Goal: Information Seeking & Learning: Learn about a topic

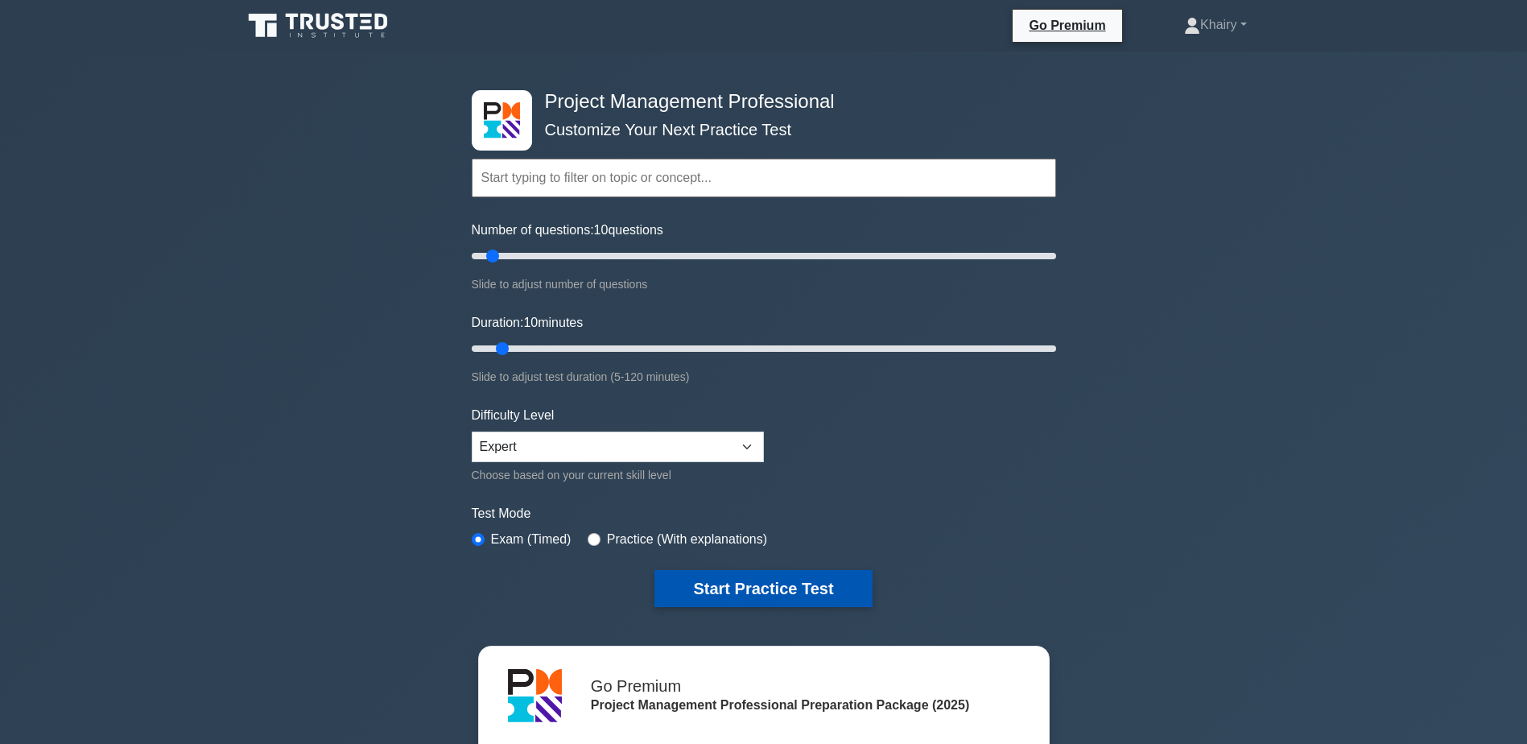
click at [770, 581] on button "Start Practice Test" at bounding box center [762, 588] width 217 height 37
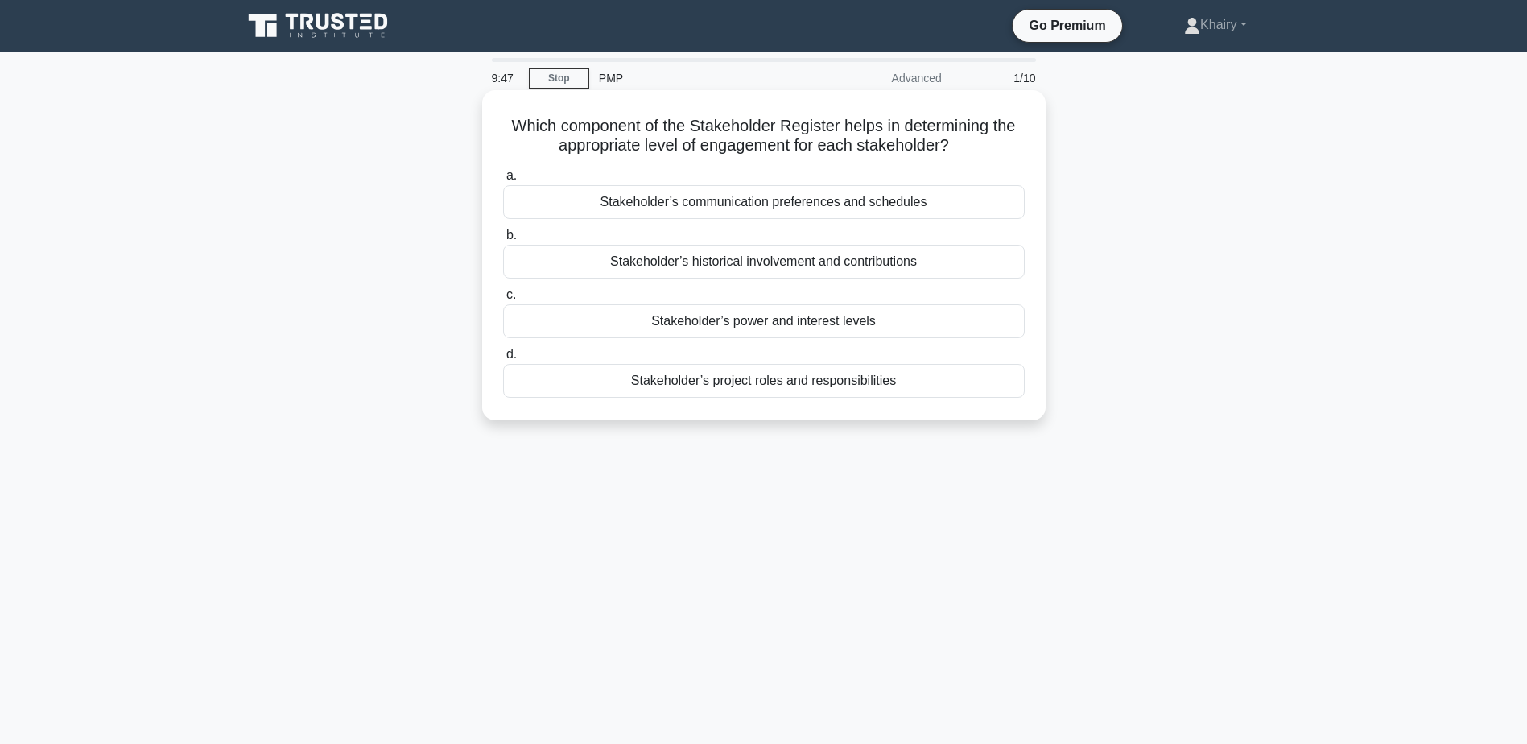
click at [690, 326] on div "Stakeholder’s power and interest levels" at bounding box center [764, 321] width 522 height 34
click at [503, 300] on input "c. Stakeholder’s power and interest levels" at bounding box center [503, 295] width 0 height 10
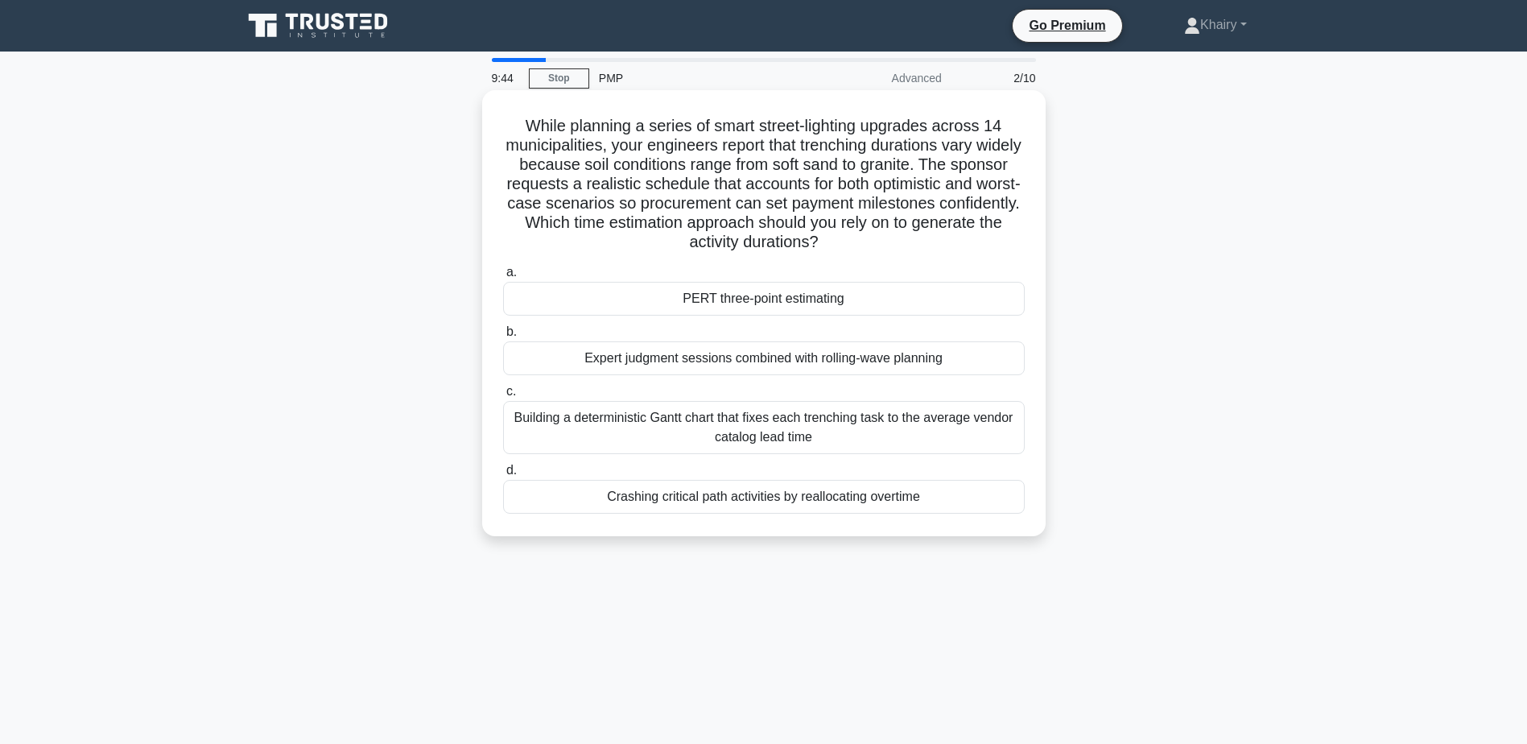
drag, startPoint x: 514, startPoint y: 117, endPoint x: 941, endPoint y: 254, distance: 448.1
click at [941, 253] on h5 "While planning a series of smart street-lighting upgrades across 14 municipalit…" at bounding box center [764, 184] width 525 height 137
copy h5 "While planning a series of smart street-lighting upgrades across 14 municipalit…"
click at [703, 296] on div "PERT three-point estimating" at bounding box center [764, 299] width 522 height 34
click at [503, 278] on input "a. PERT three-point estimating" at bounding box center [503, 272] width 0 height 10
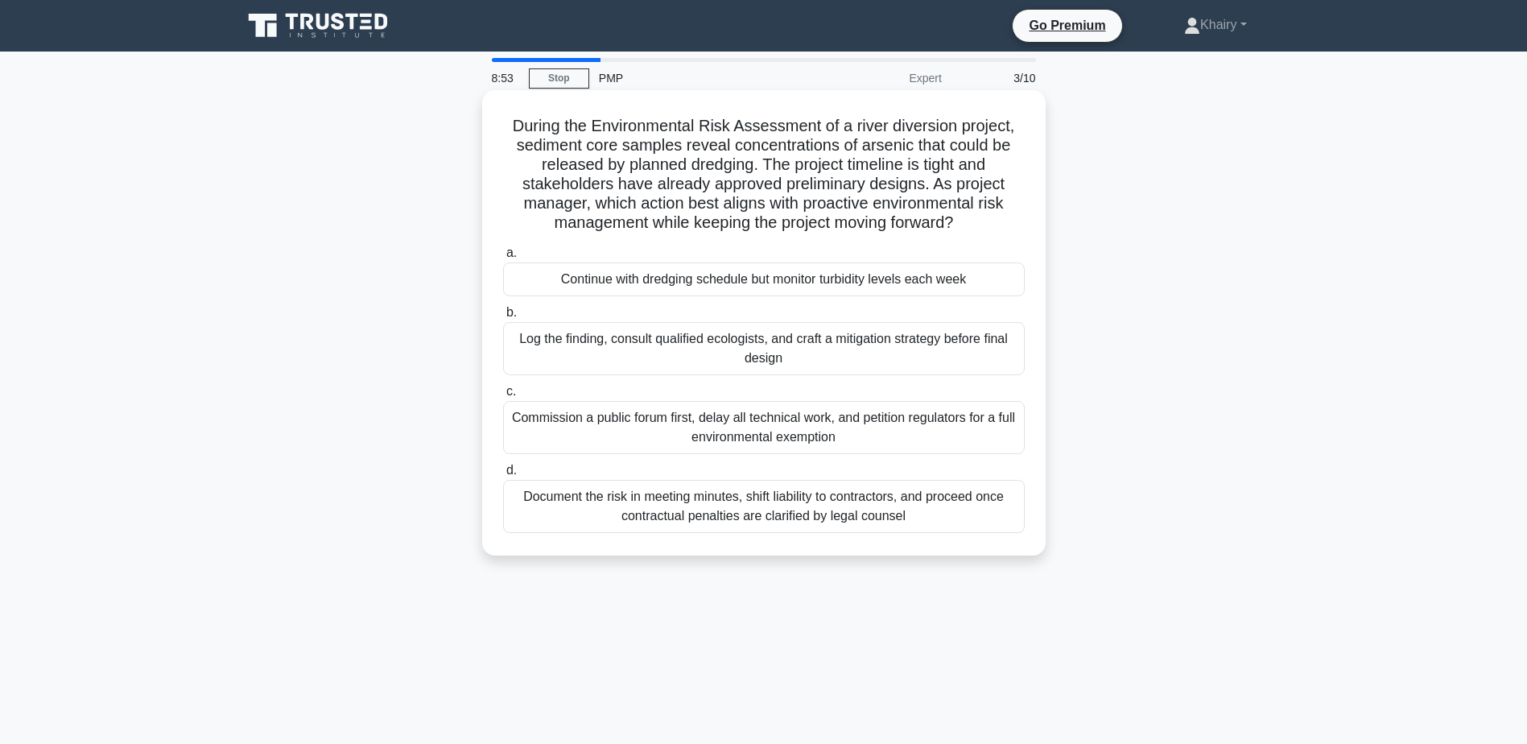
drag, startPoint x: 506, startPoint y: 119, endPoint x: 993, endPoint y: 230, distance: 499.5
click at [993, 230] on h5 "During the Environmental Risk Assessment of a river diversion project, sediment…" at bounding box center [764, 175] width 525 height 118
copy h5 "During the Environmental Risk Assessment of a river diversion project, sediment…"
click at [700, 350] on div "Log the finding, consult qualified ecologists, and craft a mitigation strategy …" at bounding box center [764, 348] width 522 height 53
click at [503, 318] on input "b. Log the finding, consult qualified ecologists, and craft a mitigation strate…" at bounding box center [503, 313] width 0 height 10
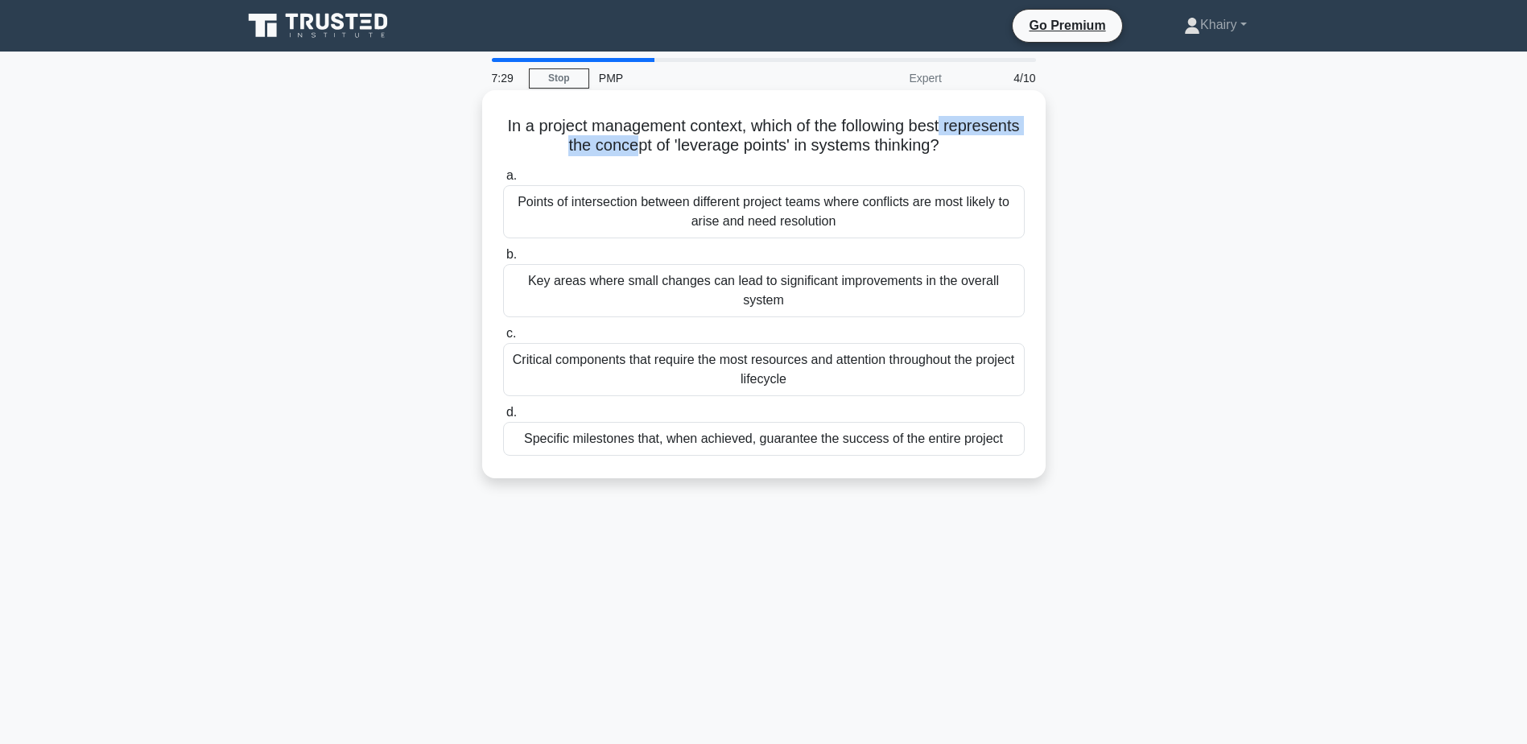
drag, startPoint x: 1000, startPoint y: 116, endPoint x: 674, endPoint y: 157, distance: 328.6
click at [674, 156] on h5 "In a project management context, which of the following best represents the con…" at bounding box center [764, 136] width 525 height 40
drag, startPoint x: 533, startPoint y: 119, endPoint x: 1039, endPoint y: 151, distance: 507.4
click at [1039, 151] on div "In a project management context, which of the following best represents the con…" at bounding box center [764, 284] width 564 height 388
copy h5 "In a project management context, which of the following best represents the con…"
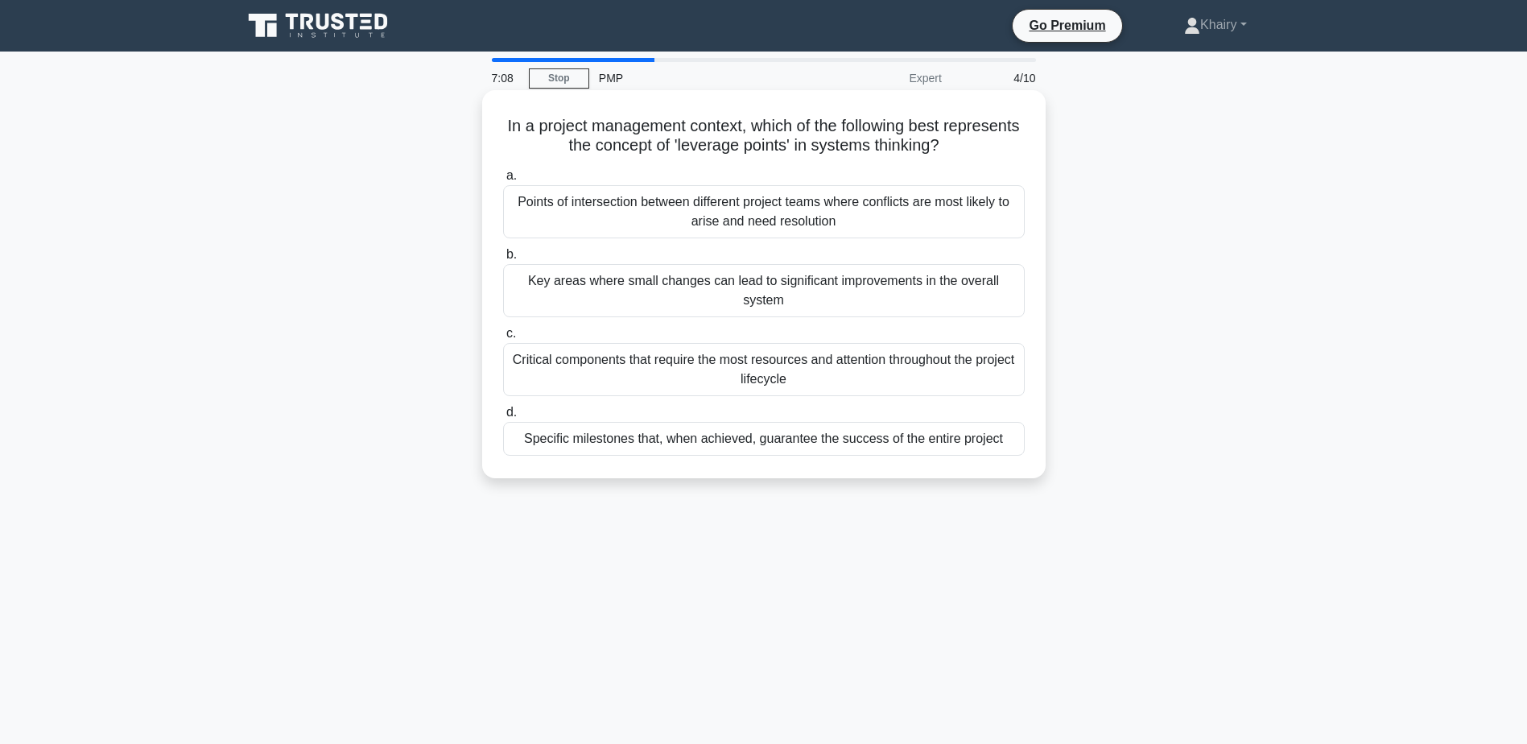
click at [673, 212] on div "Points of intersection between different project teams where conflicts are most…" at bounding box center [764, 211] width 522 height 53
click at [503, 181] on input "a. Points of intersection between different project teams where conflicts are m…" at bounding box center [503, 176] width 0 height 10
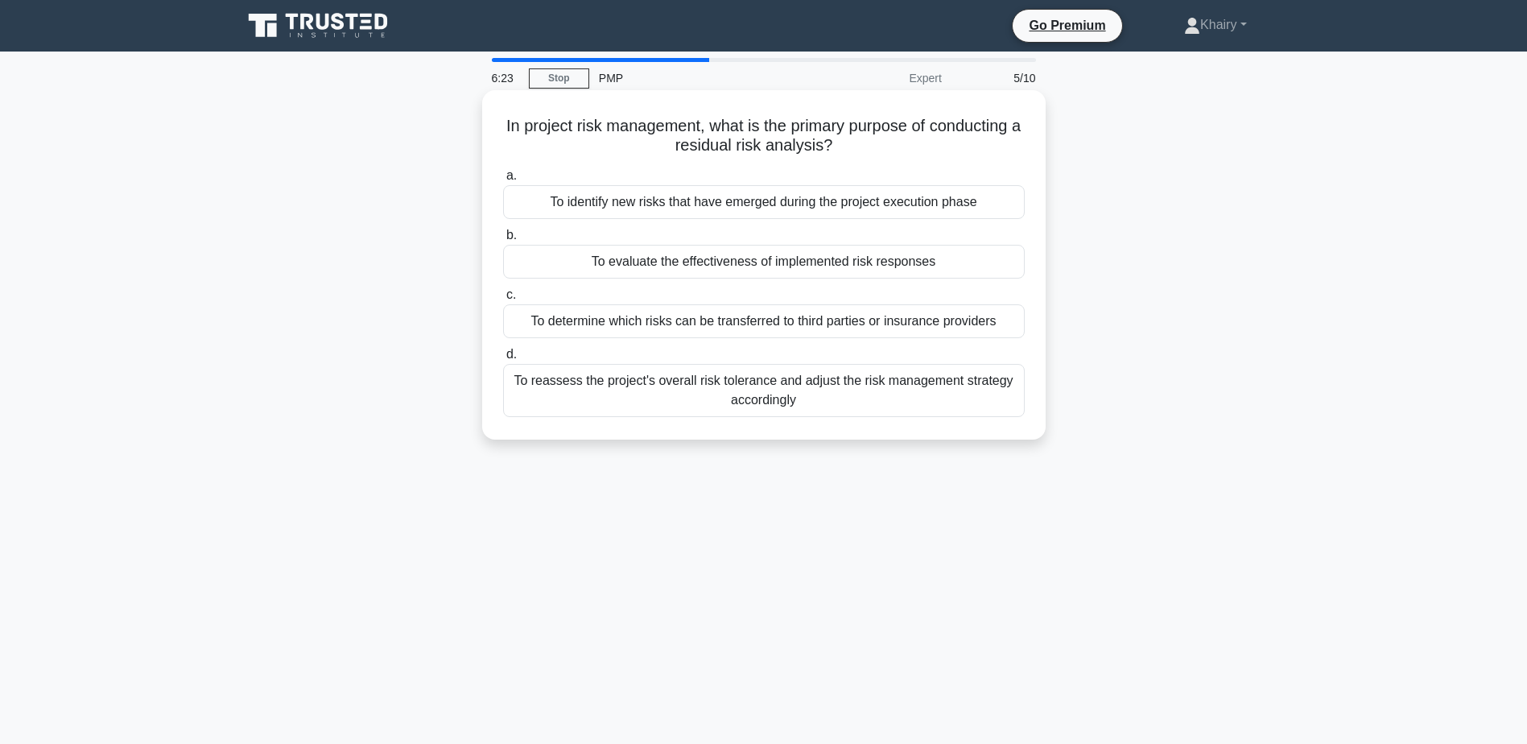
click at [642, 259] on div "To evaluate the effectiveness of implemented risk responses" at bounding box center [764, 262] width 522 height 34
click at [503, 241] on input "b. To evaluate the effectiveness of implemented risk responses" at bounding box center [503, 235] width 0 height 10
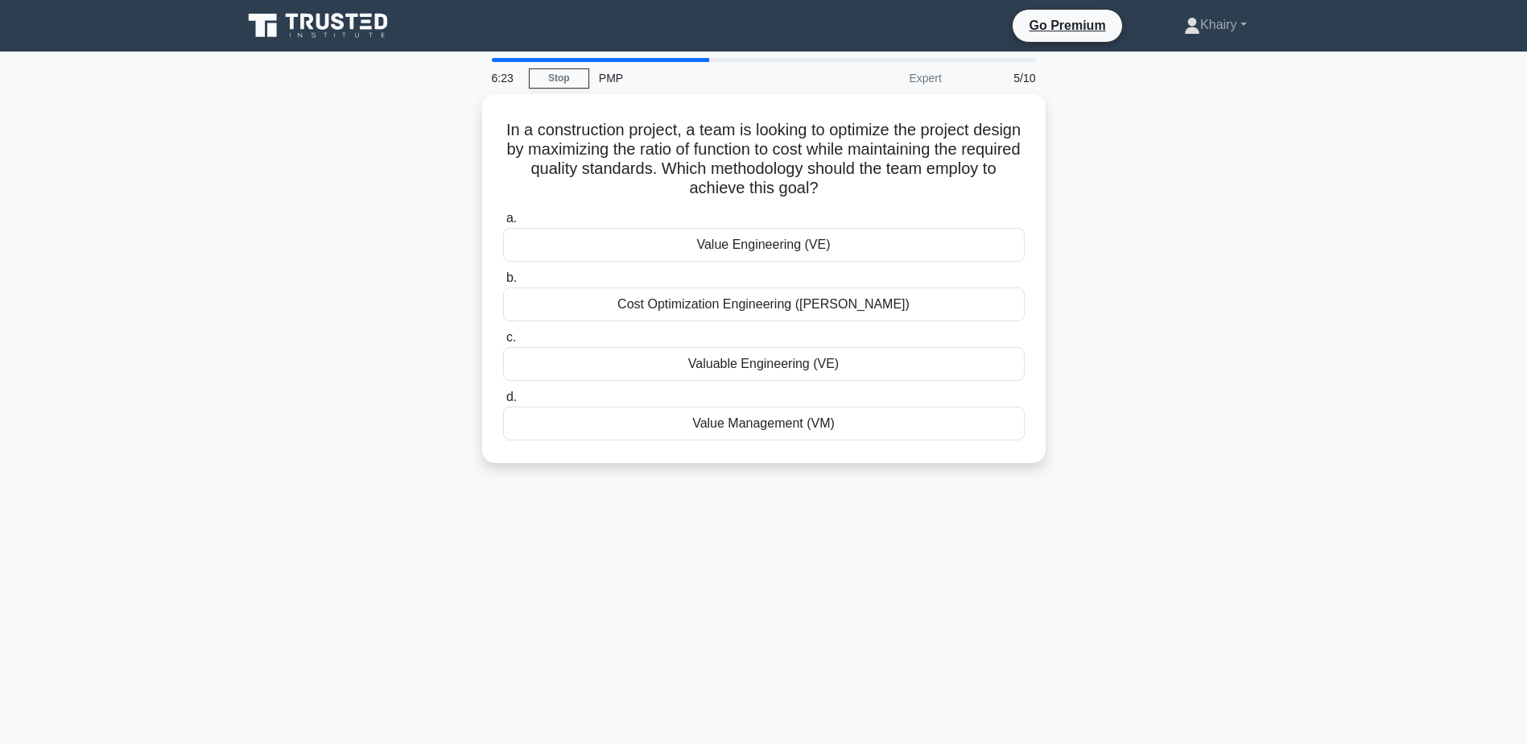
click at [642, 259] on div "Value Engineering (VE)" at bounding box center [764, 245] width 522 height 34
click at [503, 224] on input "a. Value Engineering (VE)" at bounding box center [503, 218] width 0 height 10
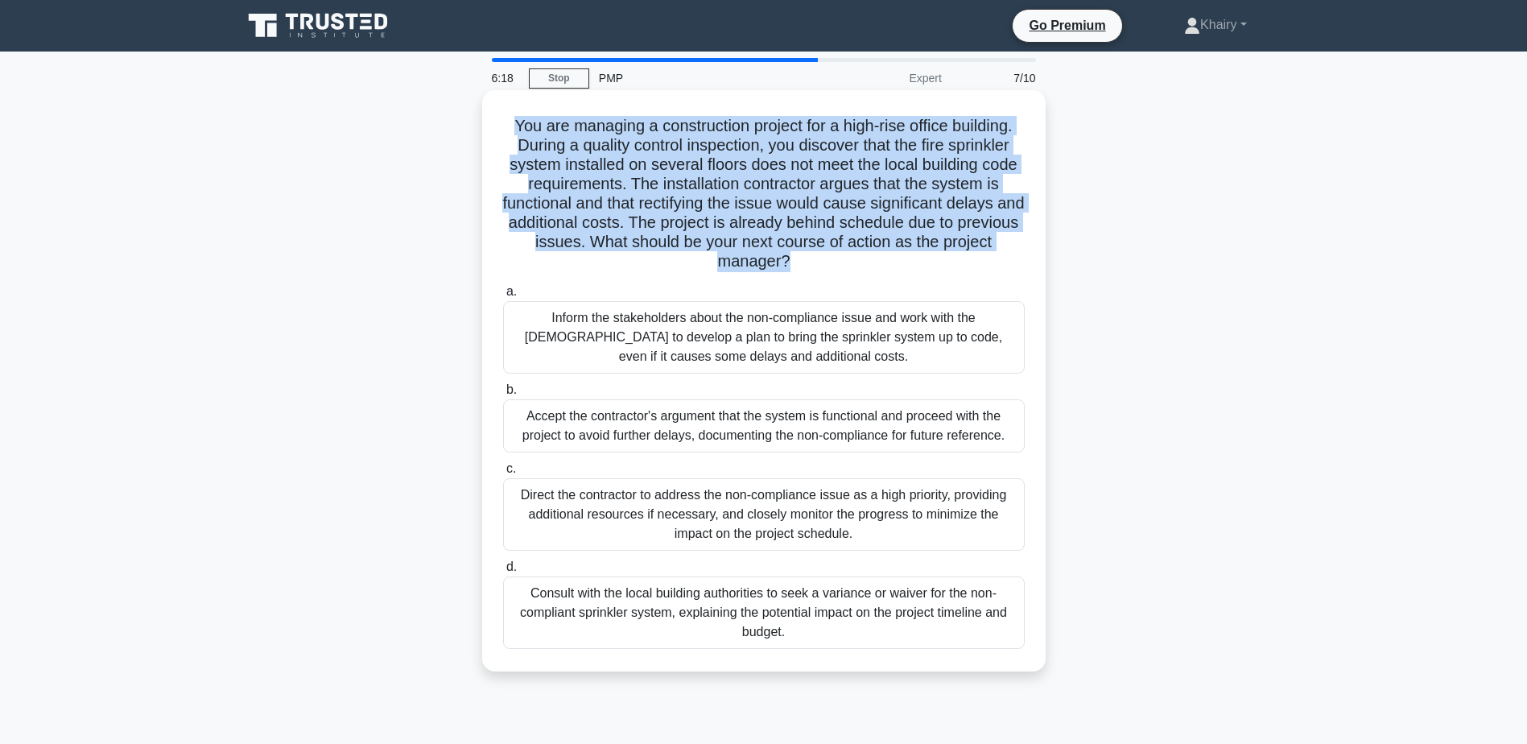
drag, startPoint x: 496, startPoint y: 116, endPoint x: 989, endPoint y: 270, distance: 516.1
click at [989, 270] on div "You are managing a construction project for a high-rise office building. During…" at bounding box center [764, 381] width 551 height 568
copy div "You are managing a construction project for a high-rise office building. During…"
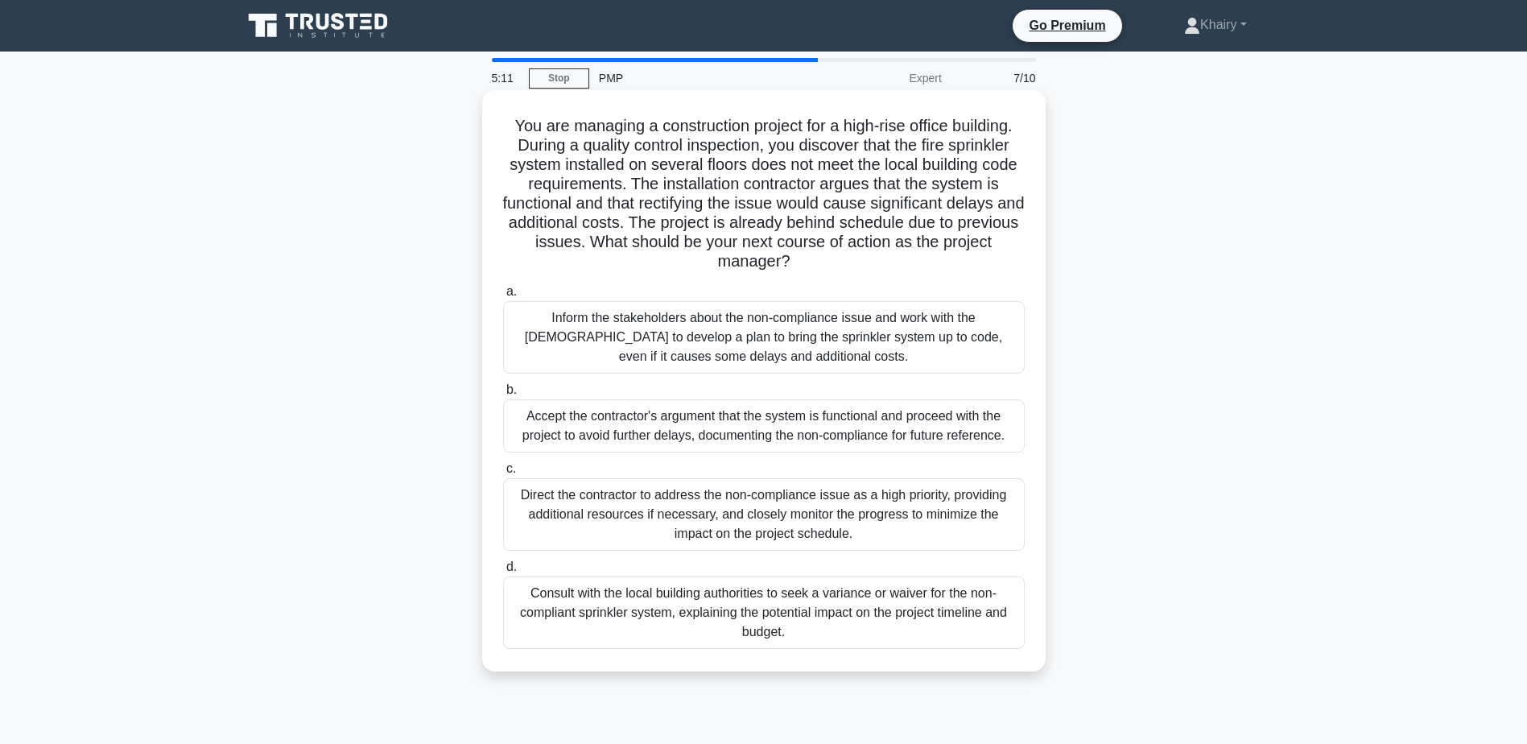
click at [661, 513] on div "Direct the contractor to address the non-compliance issue as a high priority, p…" at bounding box center [764, 514] width 522 height 72
click at [503, 474] on input "c. Direct the contractor to address the non-compliance issue as a high priority…" at bounding box center [503, 469] width 0 height 10
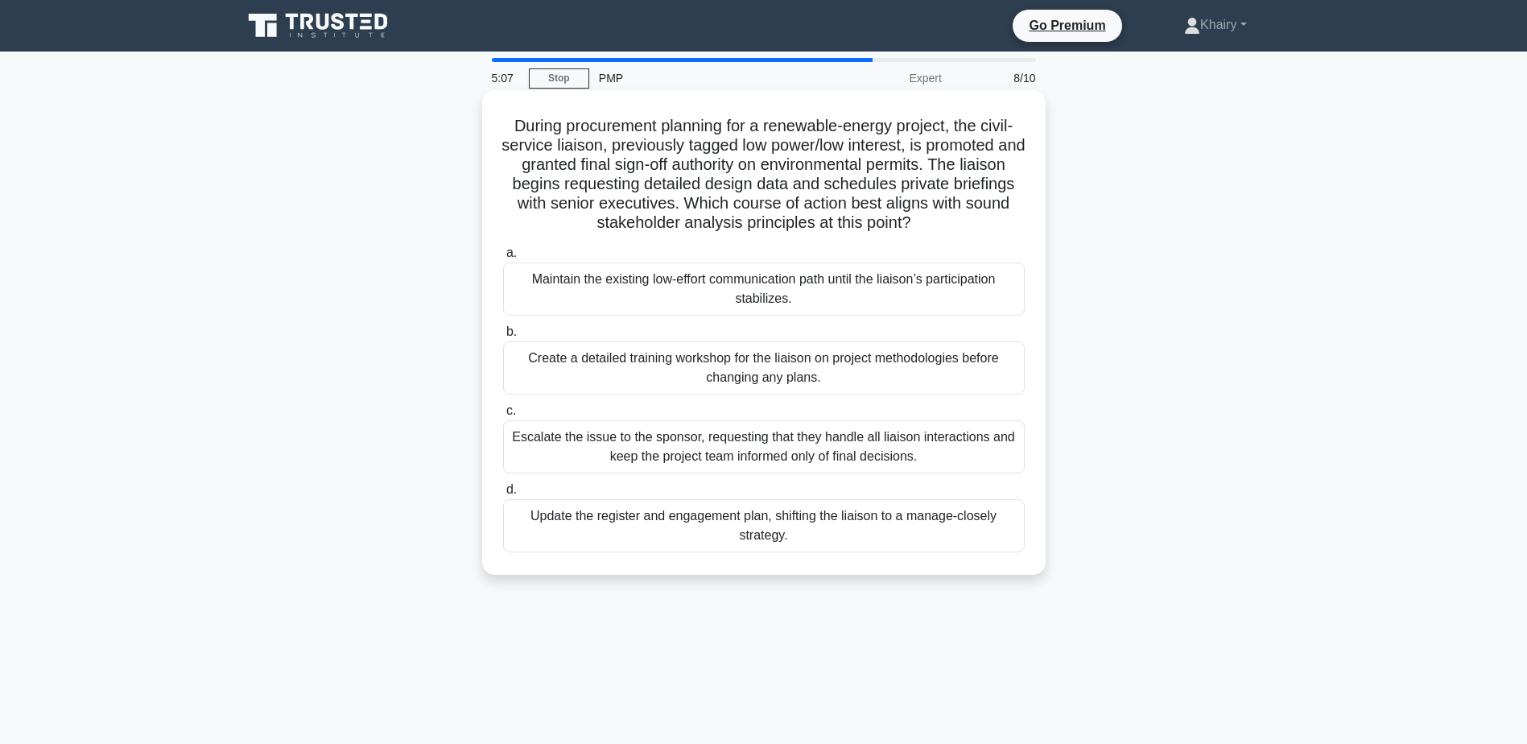
drag, startPoint x: 494, startPoint y: 118, endPoint x: 975, endPoint y: 233, distance: 494.2
click at [975, 233] on div "During procurement planning for a renewable-energy project, the civil-service l…" at bounding box center [764, 333] width 551 height 472
copy h5 "During procurement planning for a renewable-energy project, the civil-service l…"
click at [1003, 180] on h5 "During procurement planning for a renewable-energy project, the civil-service l…" at bounding box center [764, 175] width 525 height 118
click at [572, 528] on div "Update the register and engagement plan, shifting the liaison to a manage-close…" at bounding box center [764, 525] width 522 height 53
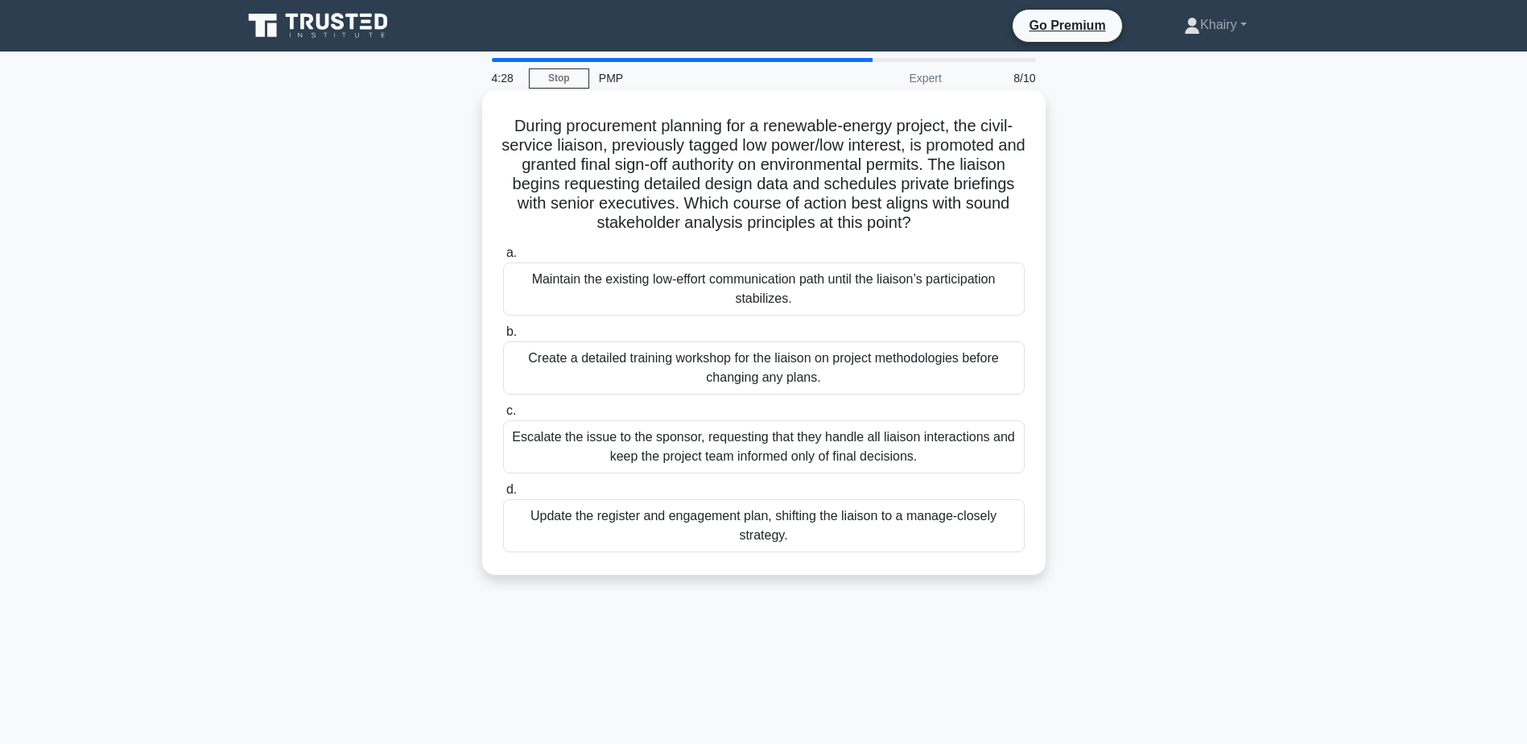
click at [503, 495] on input "d. Update the register and engagement plan, shifting the liaison to a manage-cl…" at bounding box center [503, 490] width 0 height 10
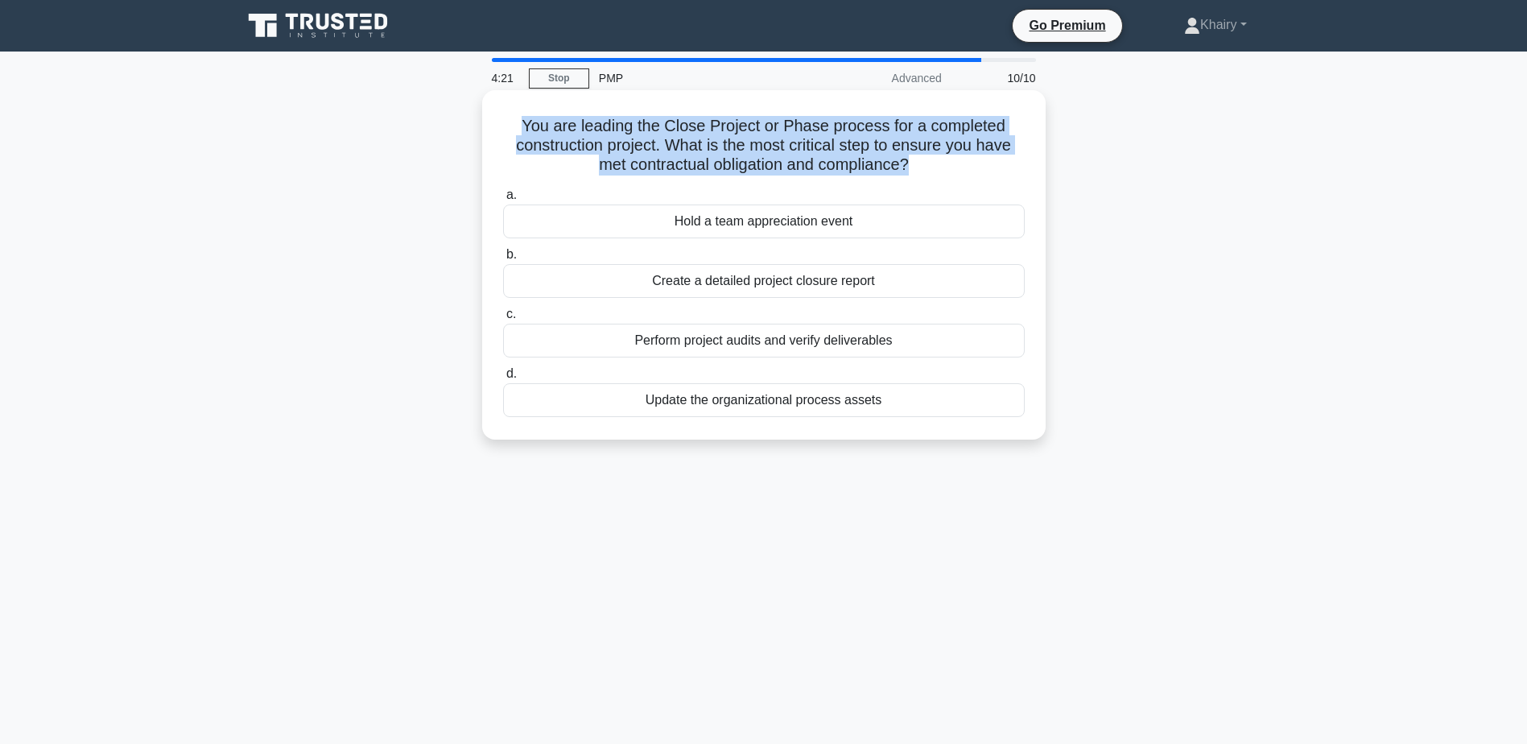
drag, startPoint x: 502, startPoint y: 122, endPoint x: 997, endPoint y: 167, distance: 496.4
click at [997, 167] on h5 "You are leading the Close Project or Phase process for a completed construction…" at bounding box center [764, 146] width 525 height 60
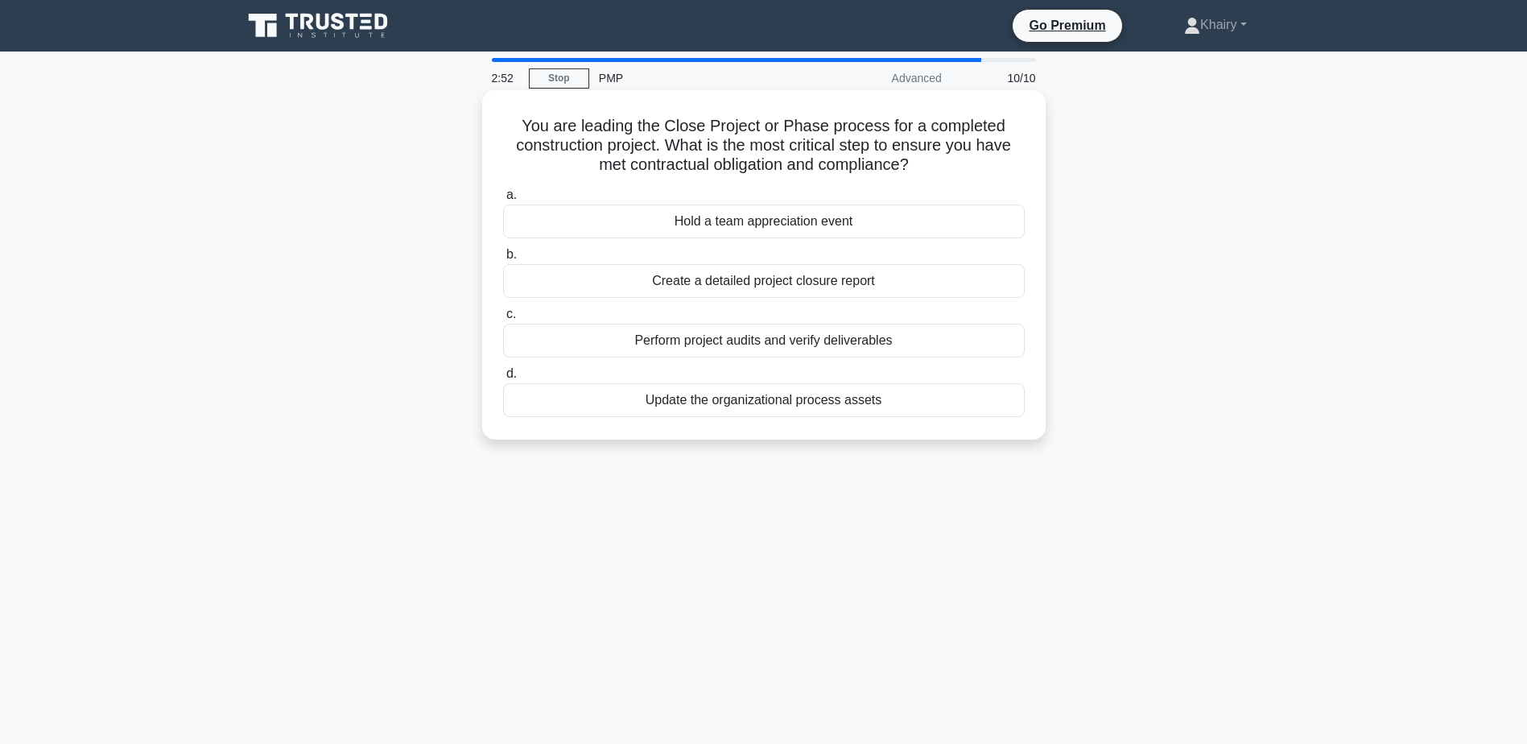
click at [785, 285] on div "Create a detailed project closure report" at bounding box center [764, 281] width 522 height 34
click at [503, 260] on input "b. Create a detailed project closure report" at bounding box center [503, 255] width 0 height 10
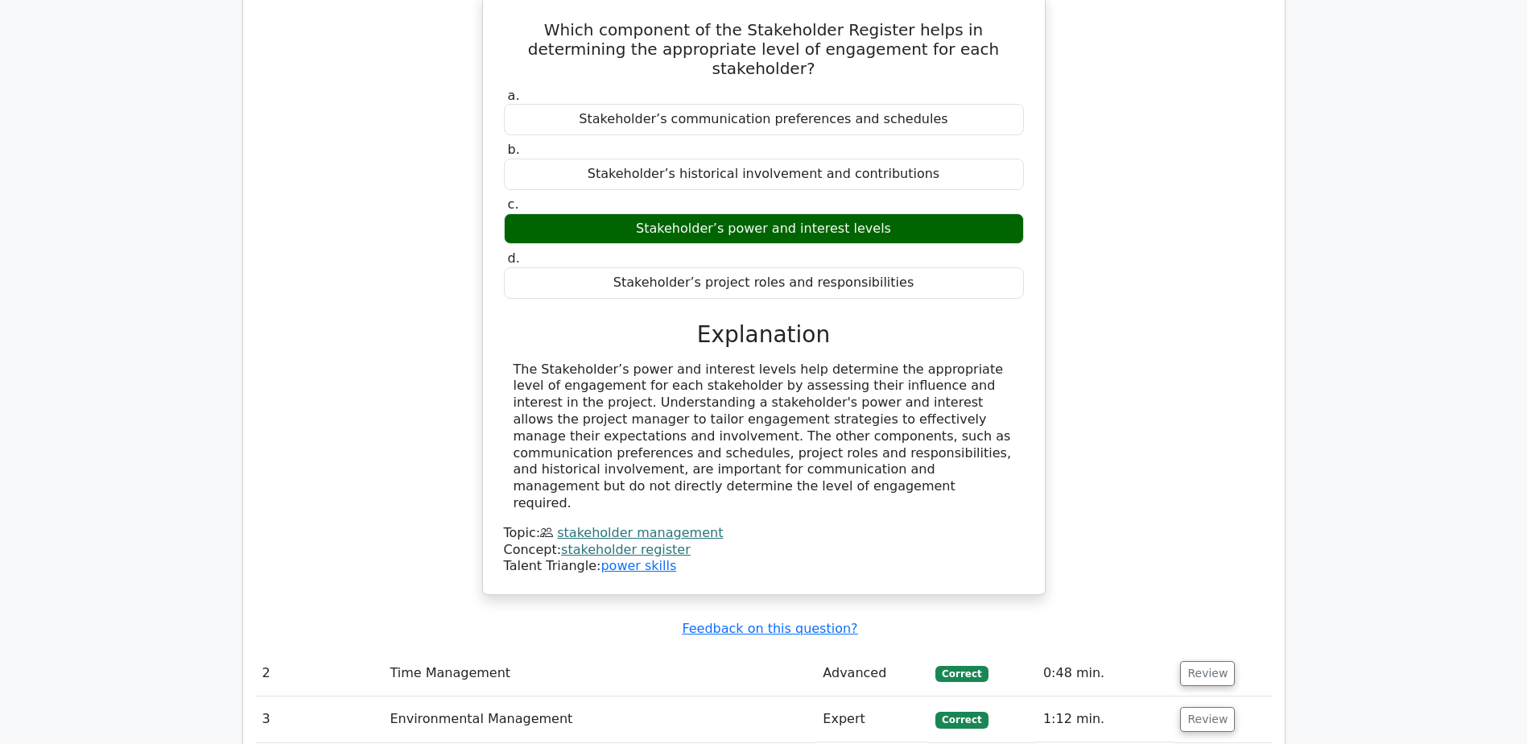
scroll to position [1610, 0]
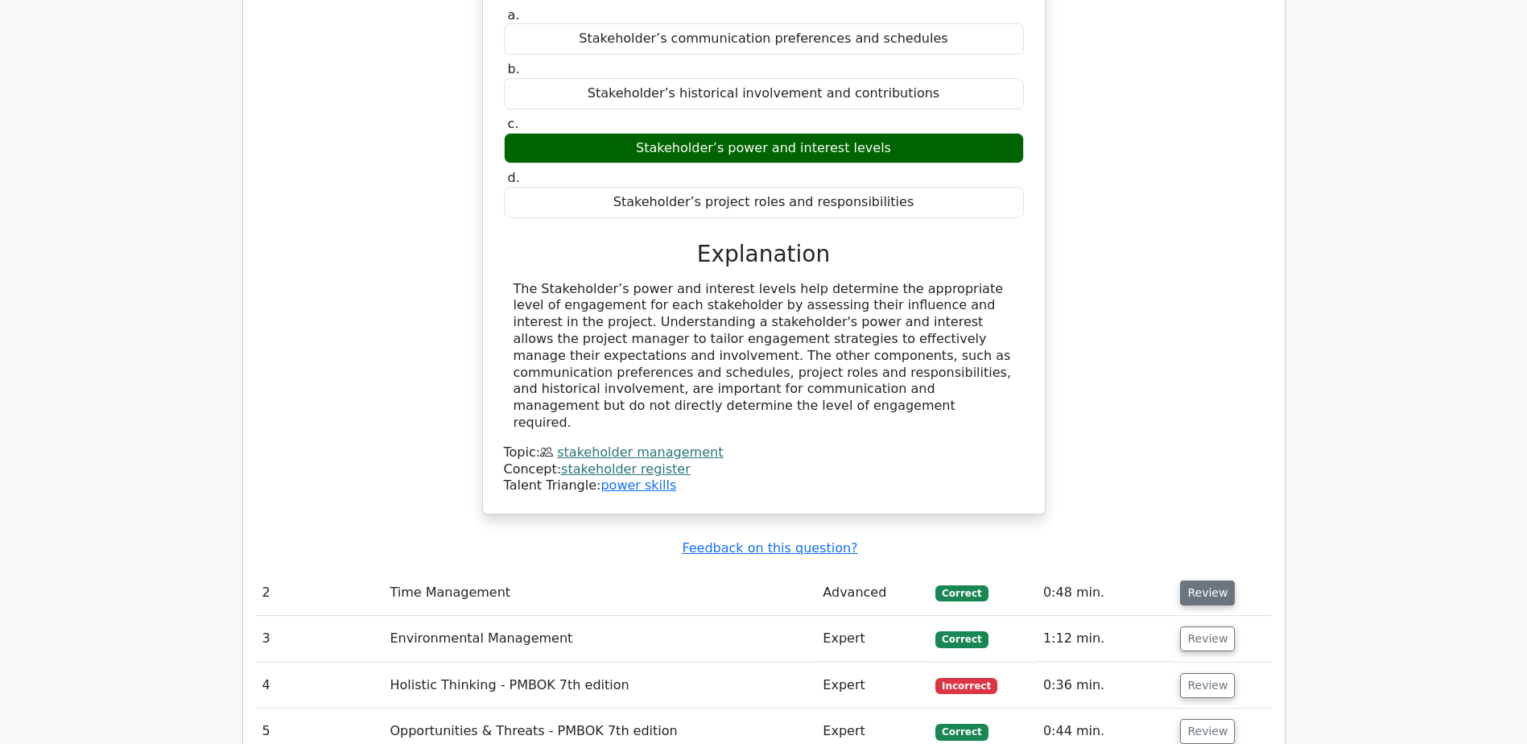
click at [1204, 580] on button "Review" at bounding box center [1207, 592] width 55 height 25
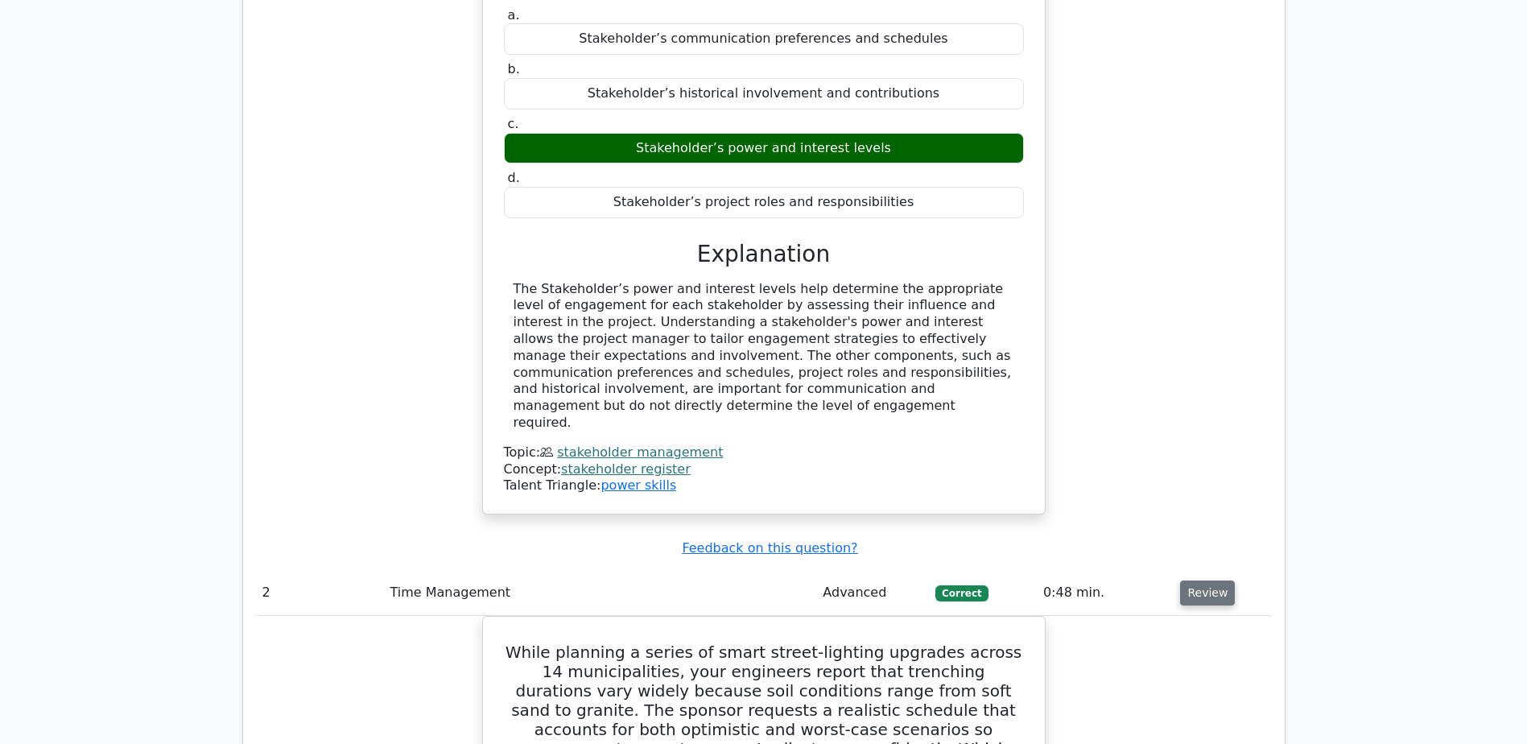
click at [1204, 580] on button "Review" at bounding box center [1207, 592] width 55 height 25
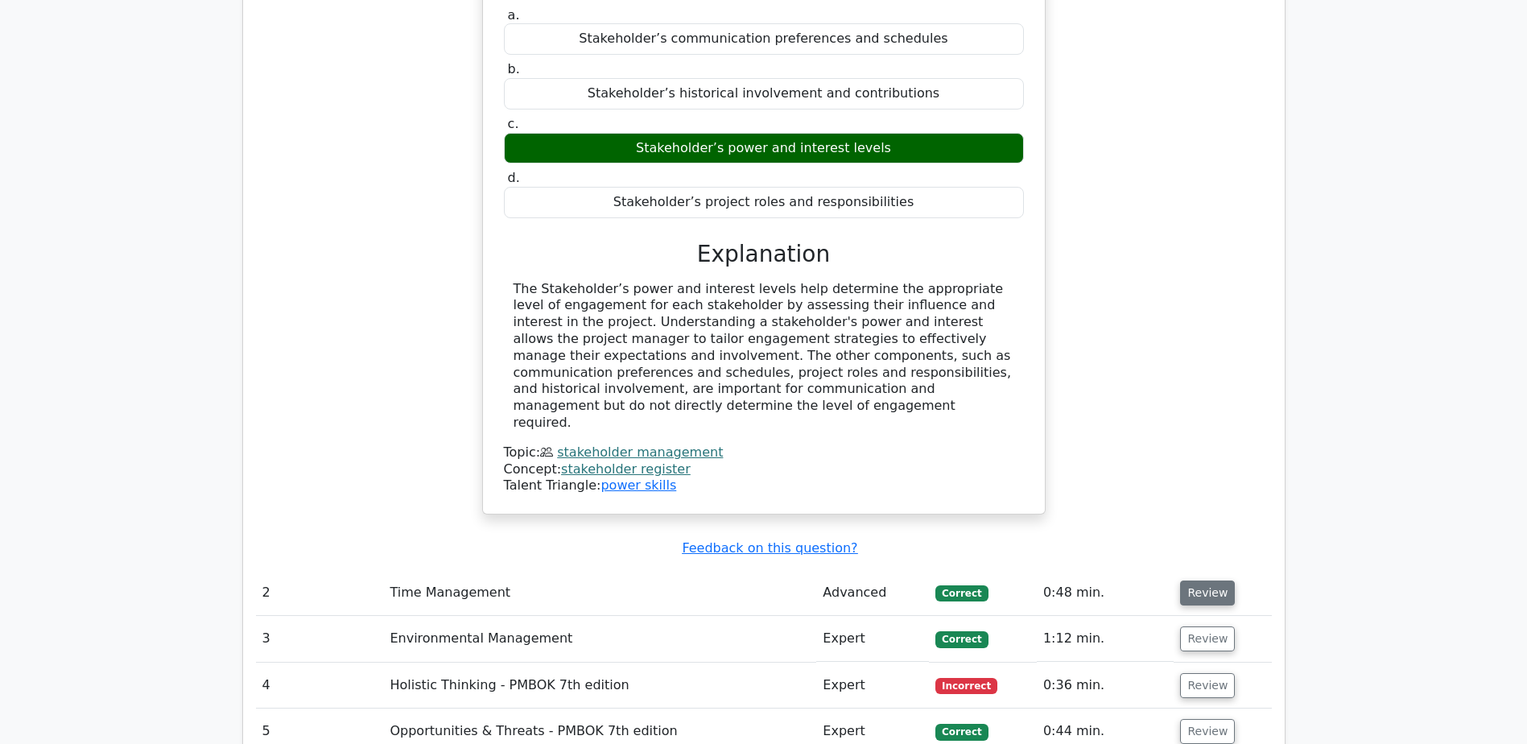
click at [1204, 580] on button "Review" at bounding box center [1207, 592] width 55 height 25
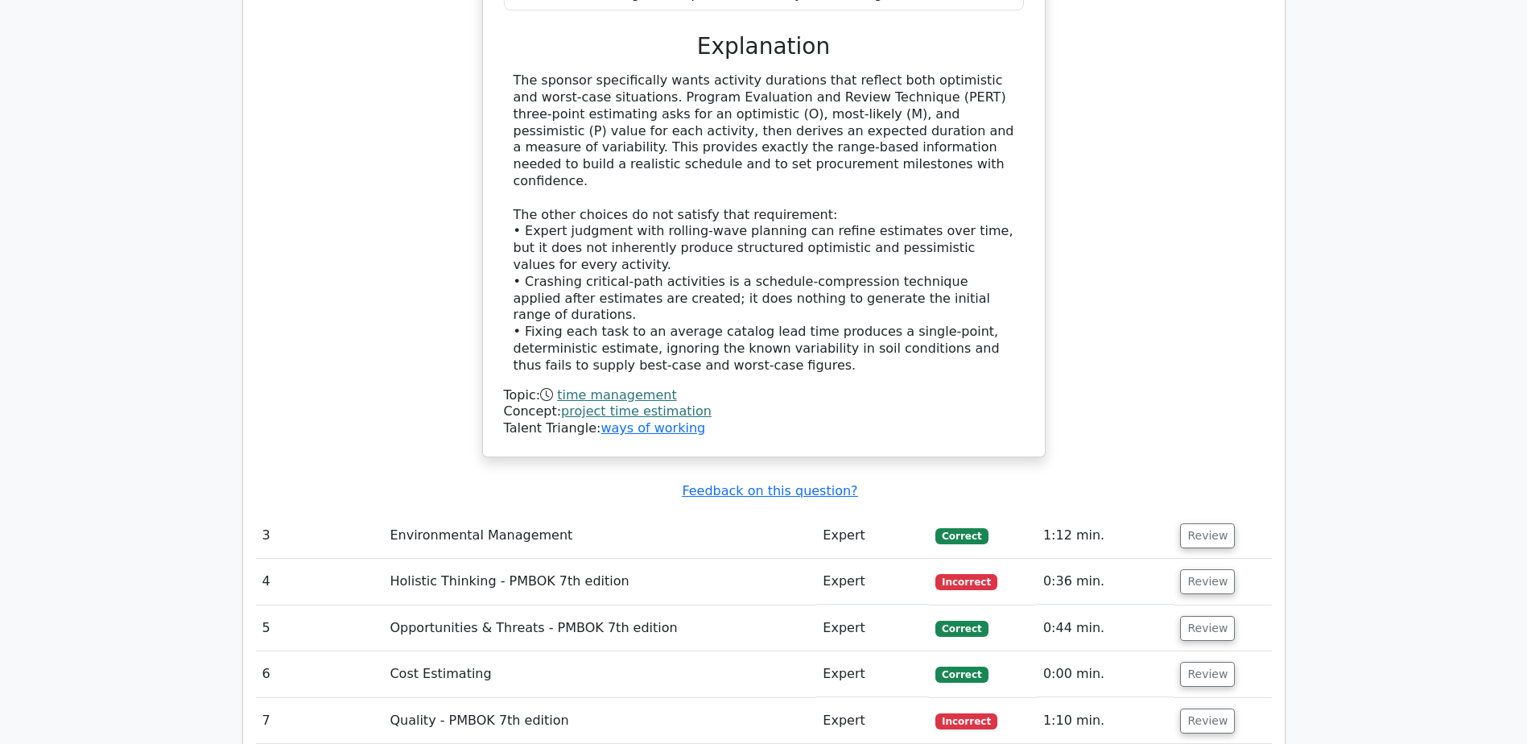
scroll to position [2657, 0]
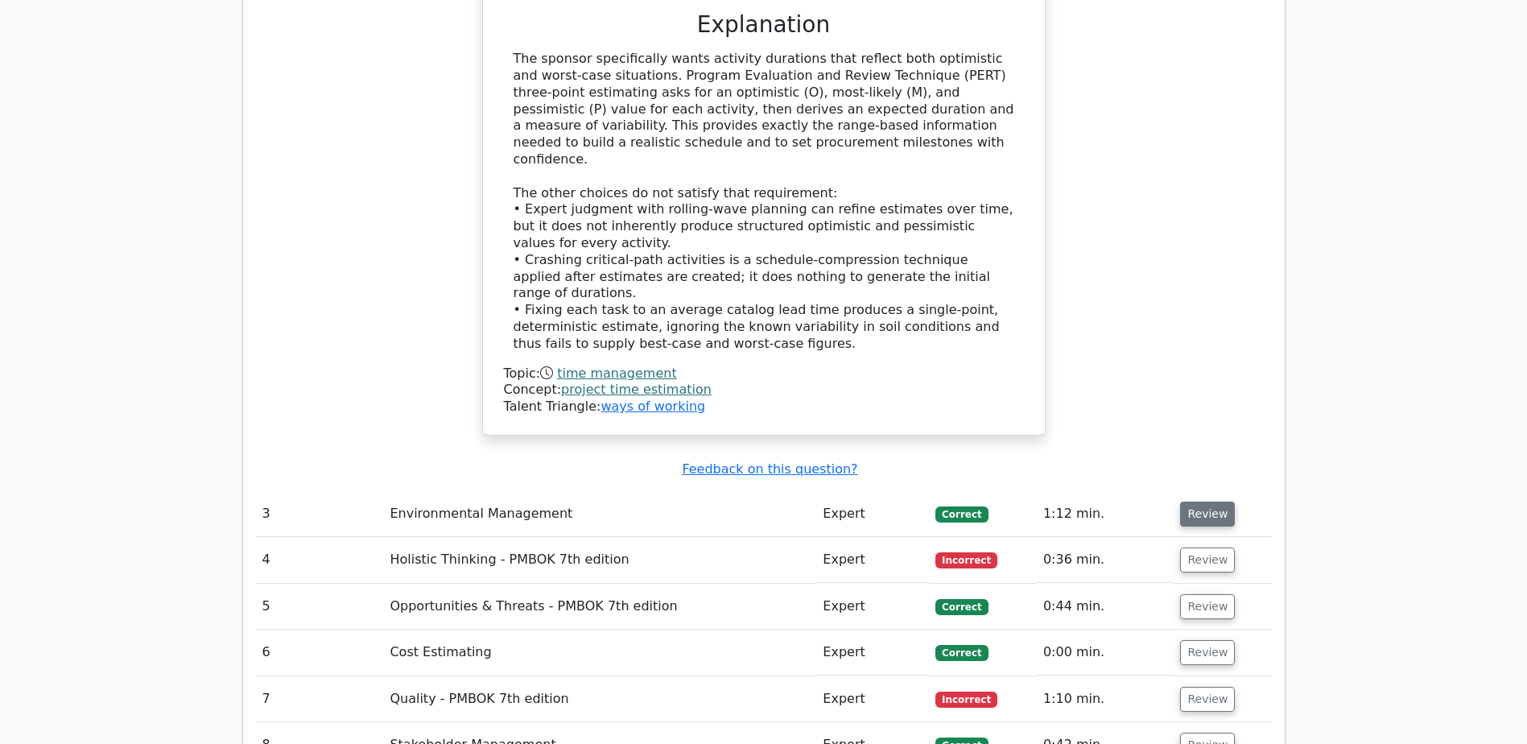
click at [1202, 502] on button "Review" at bounding box center [1207, 514] width 55 height 25
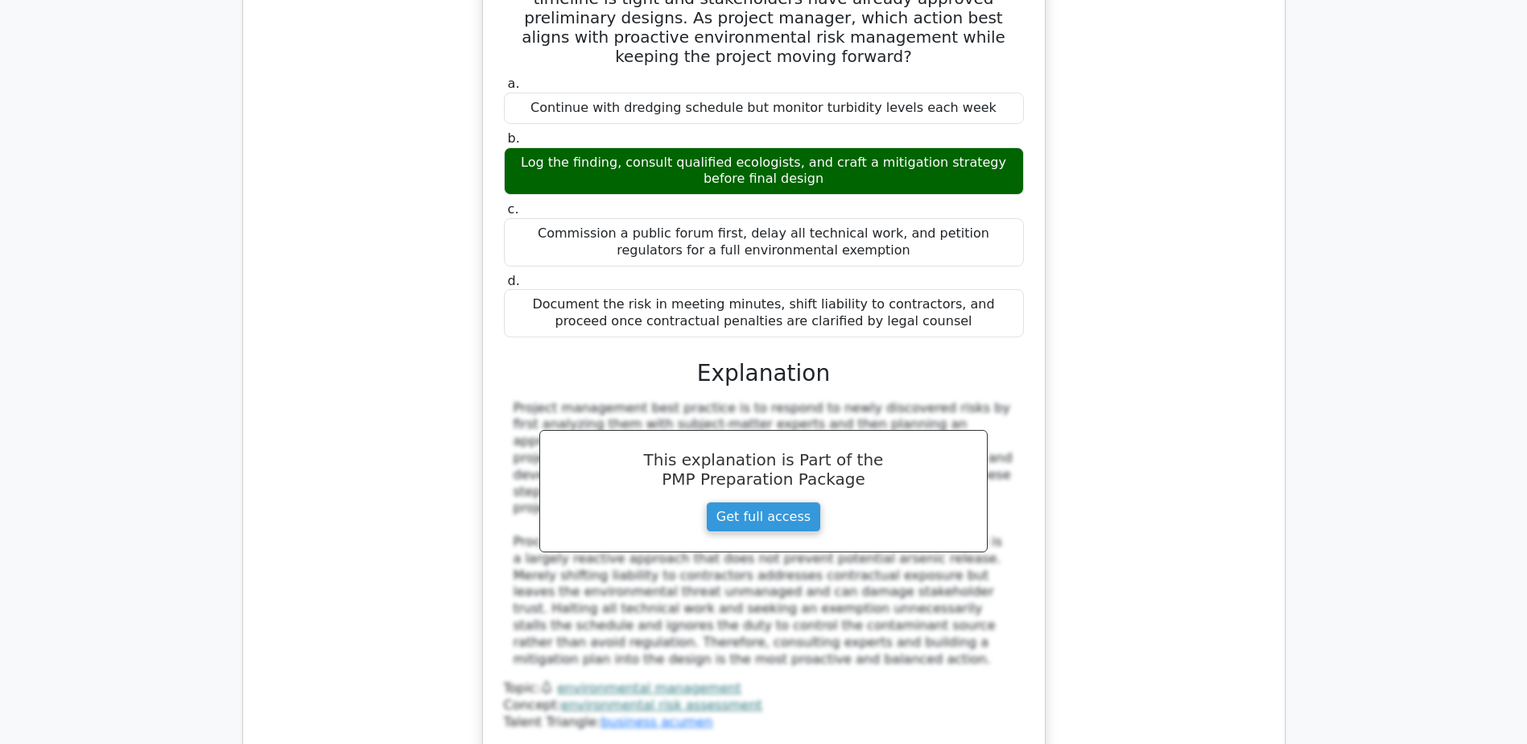
scroll to position [3542, 0]
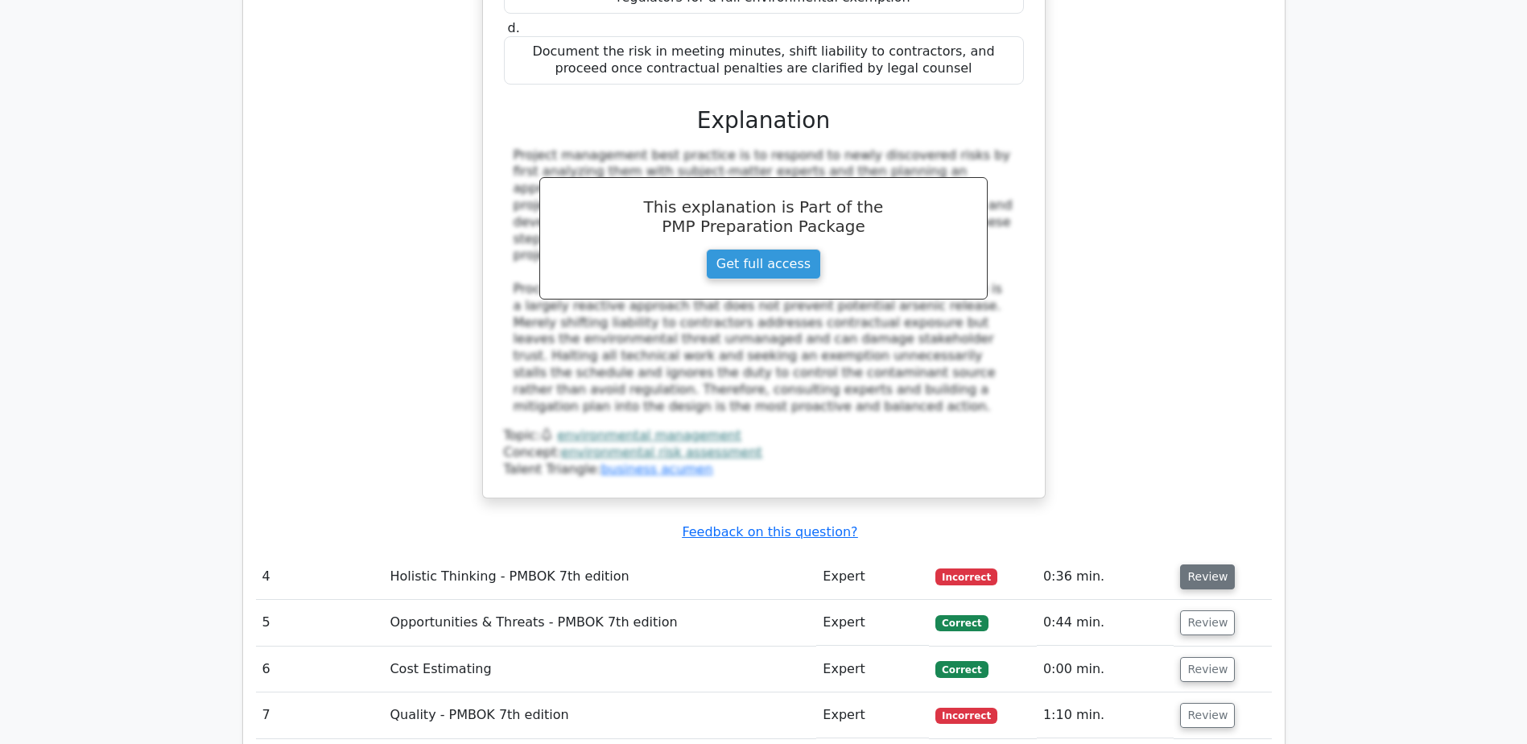
click at [1195, 564] on button "Review" at bounding box center [1207, 576] width 55 height 25
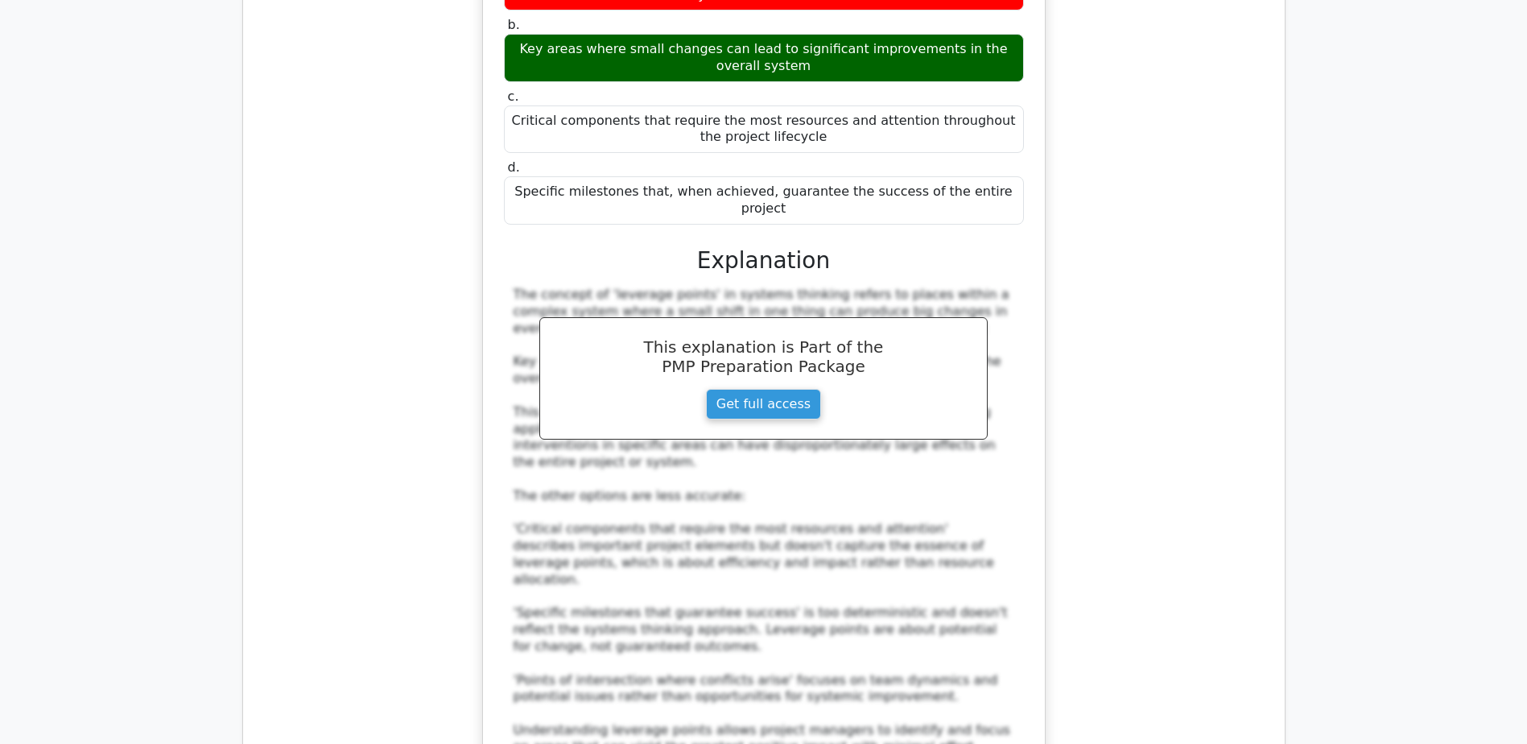
scroll to position [4428, 0]
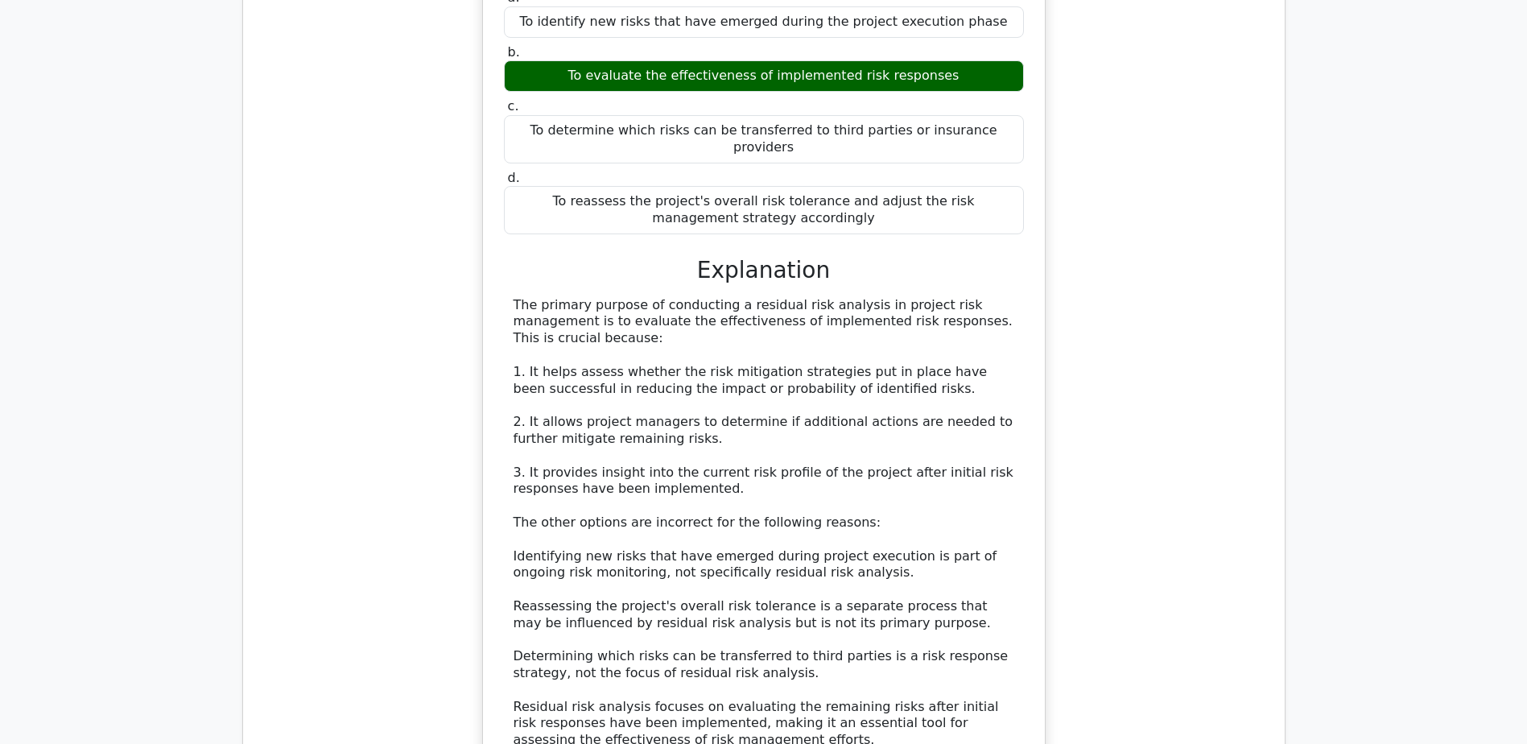
scroll to position [5474, 0]
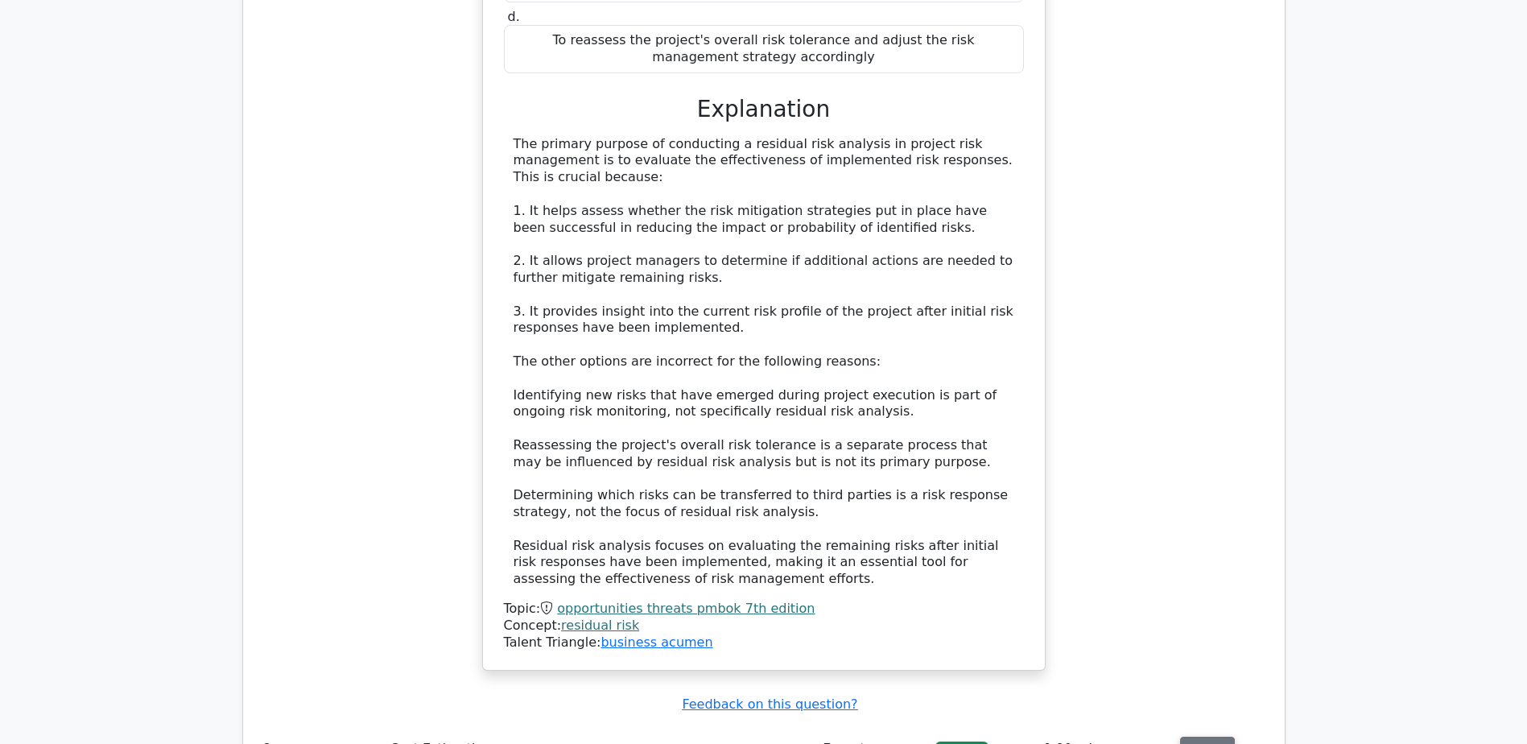
click at [1200, 737] on button "Review" at bounding box center [1207, 749] width 55 height 25
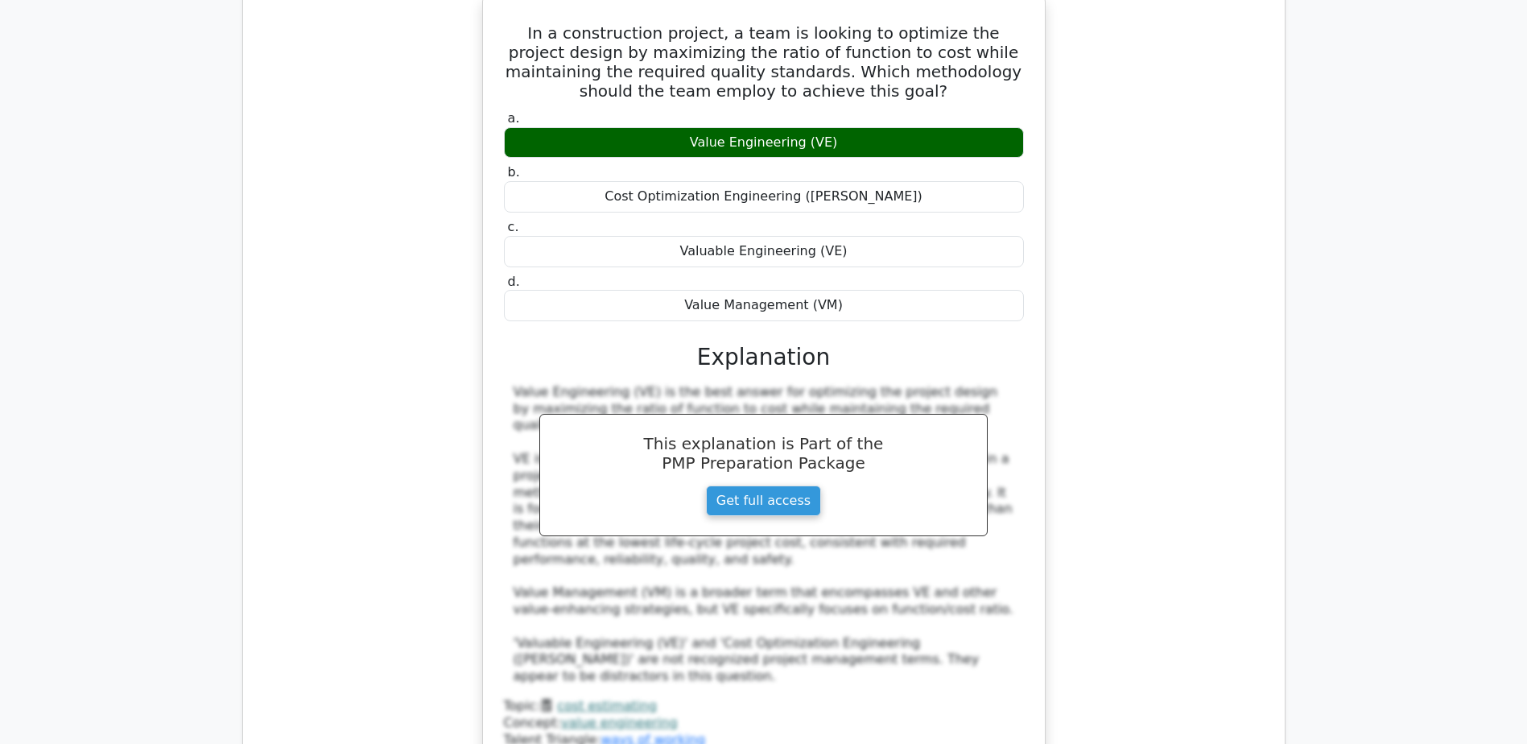
scroll to position [6279, 0]
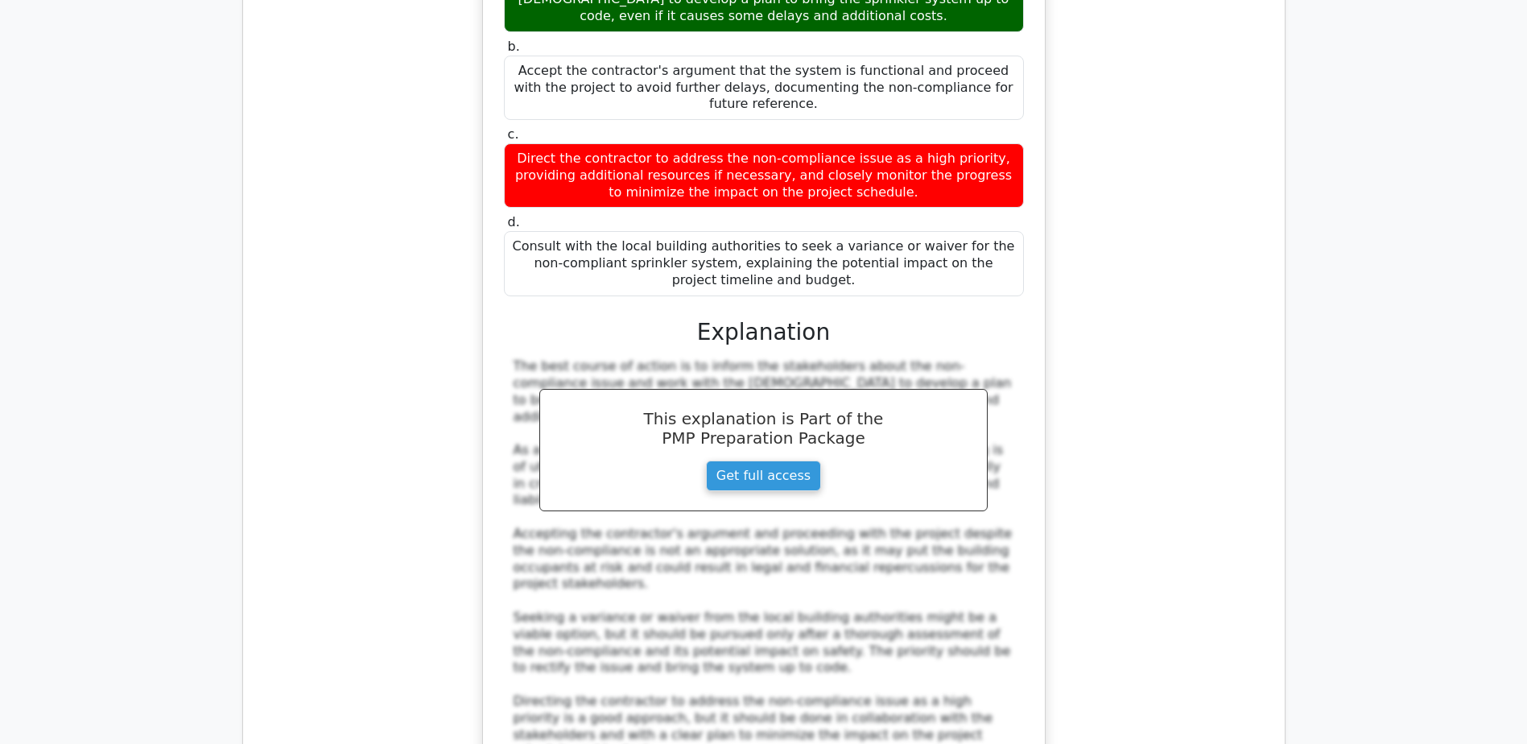
scroll to position [7406, 0]
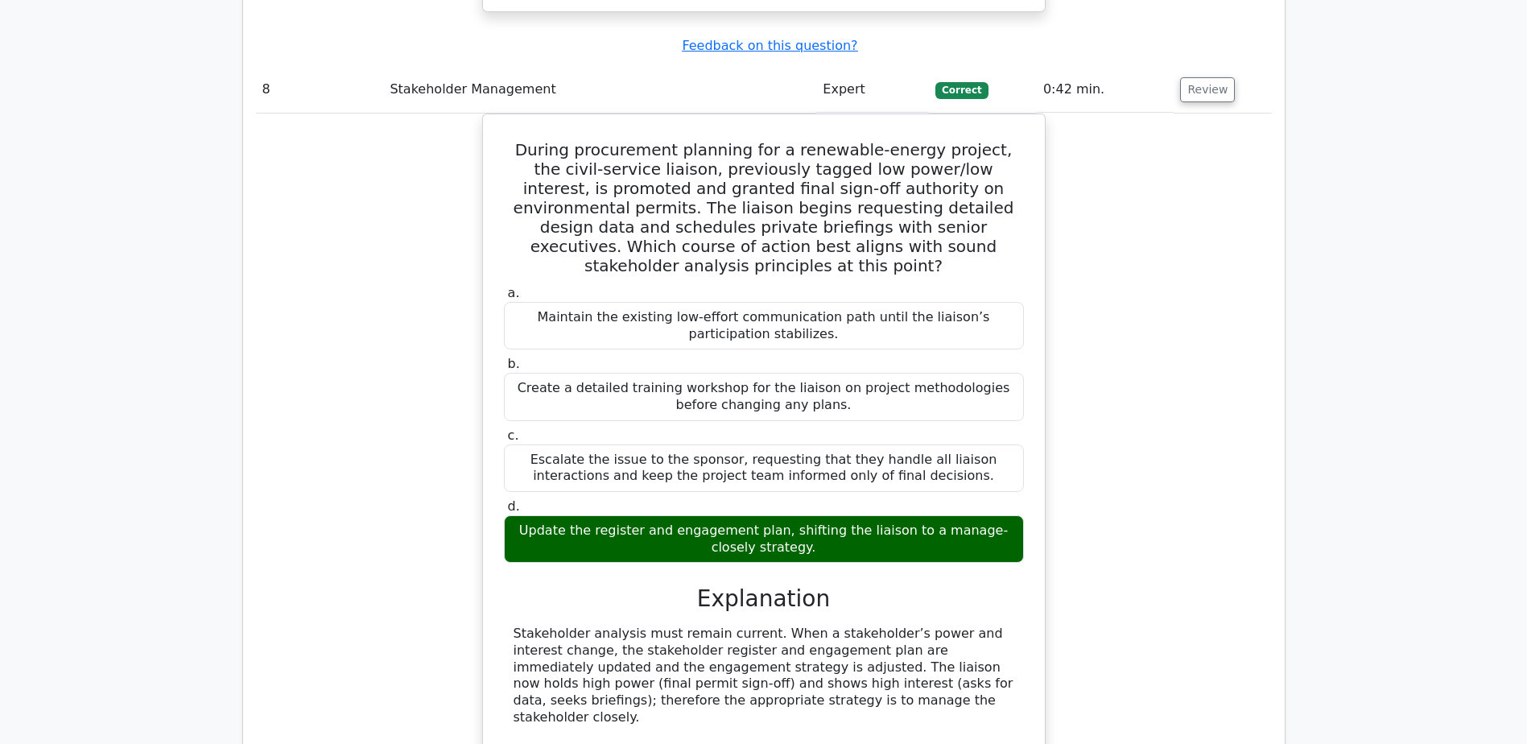
scroll to position [8372, 0]
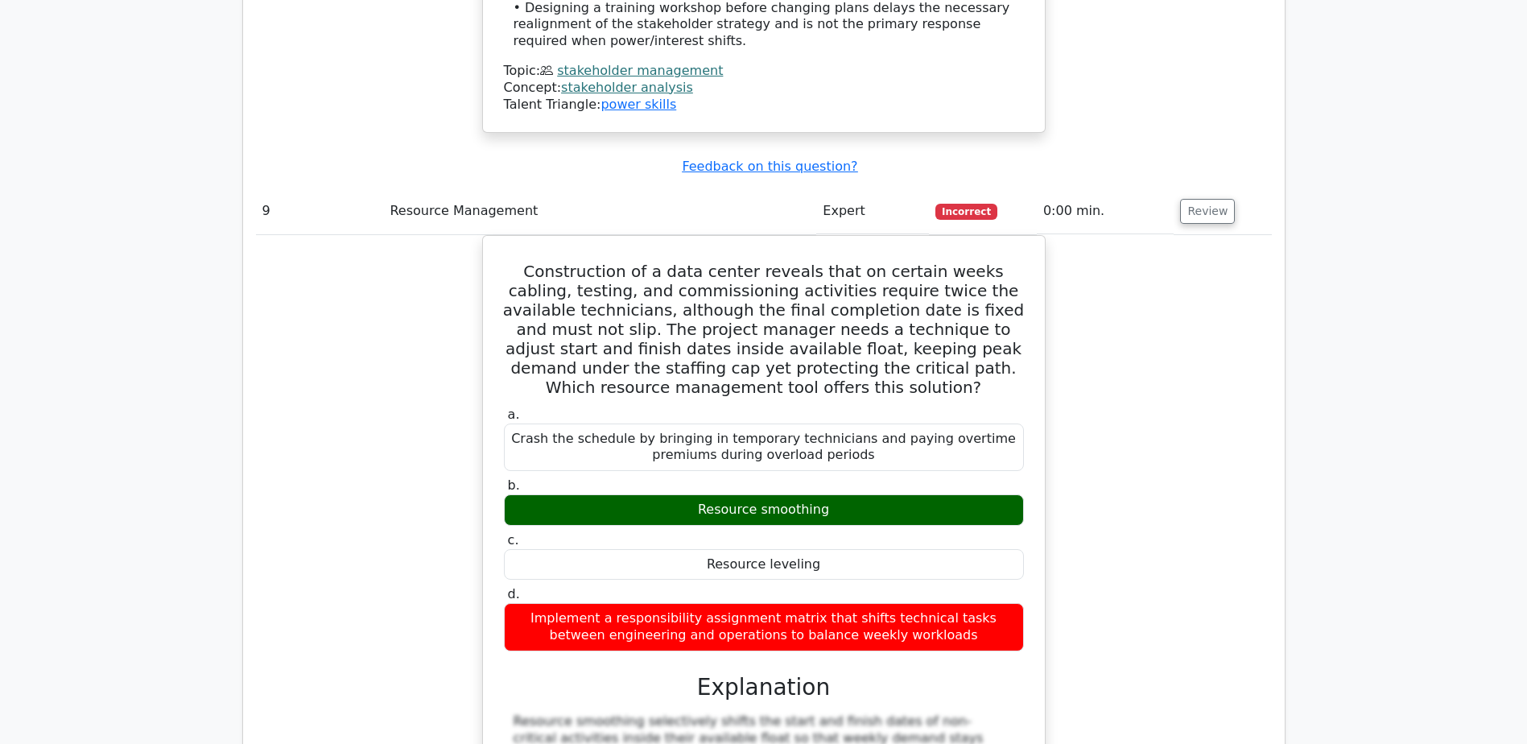
scroll to position [9258, 0]
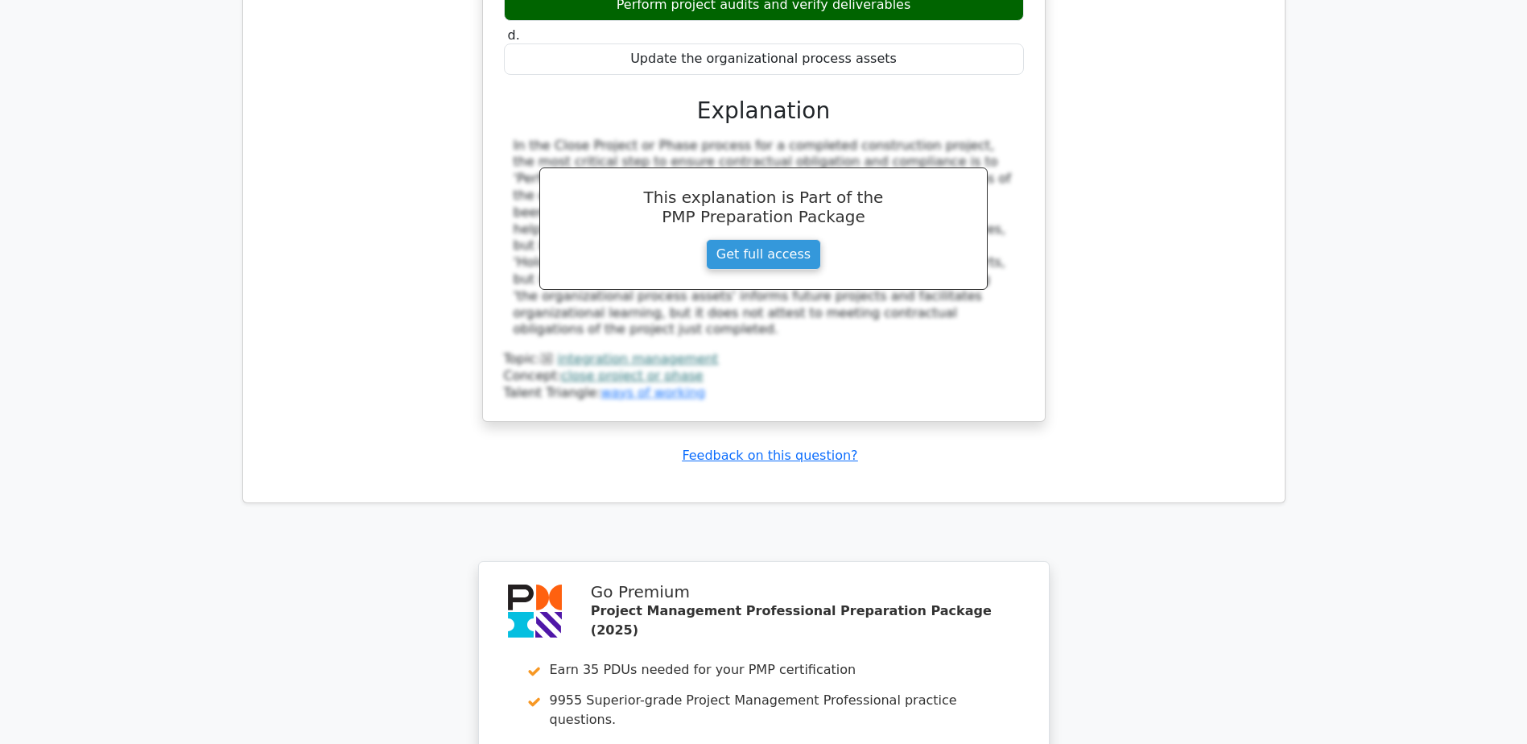
scroll to position [10445, 0]
